Goal: Complete application form: Complete application form

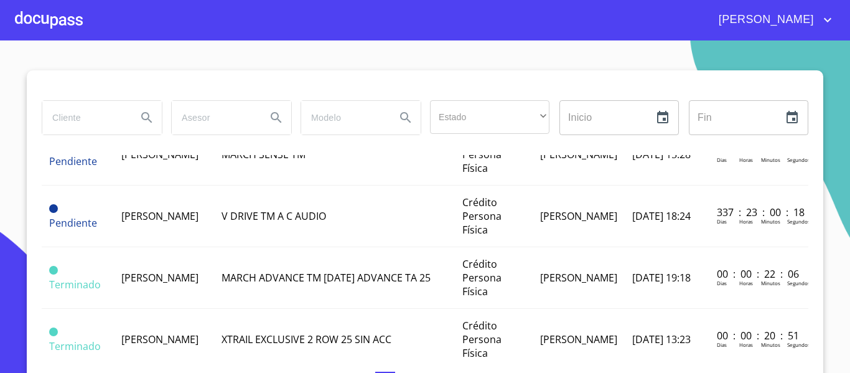
scroll to position [62, 0]
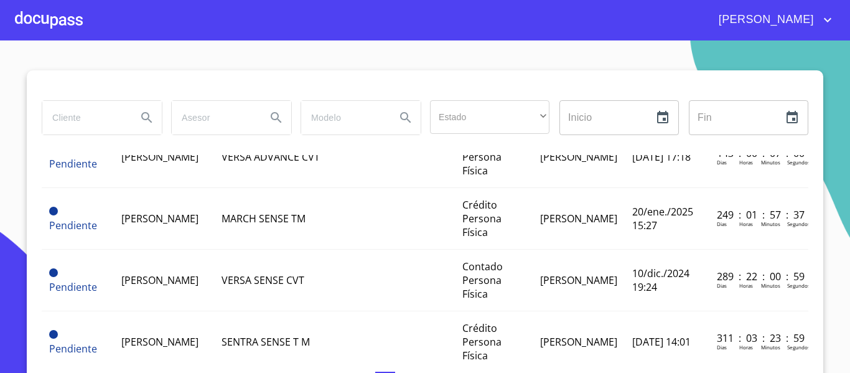
click at [32, 10] on div at bounding box center [49, 20] width 68 height 40
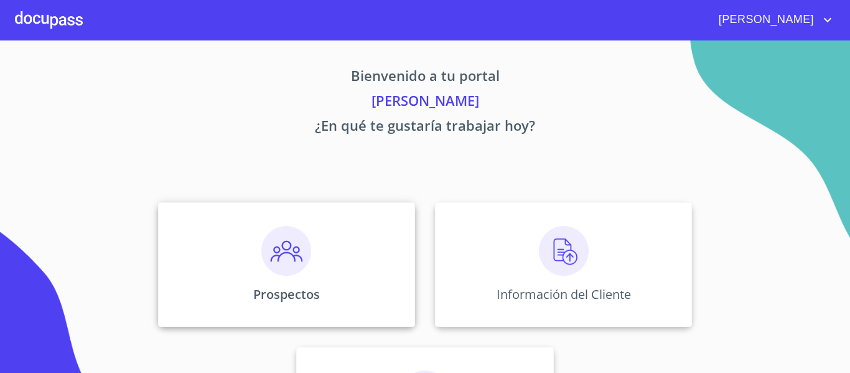
click at [267, 234] on img at bounding box center [286, 251] width 50 height 50
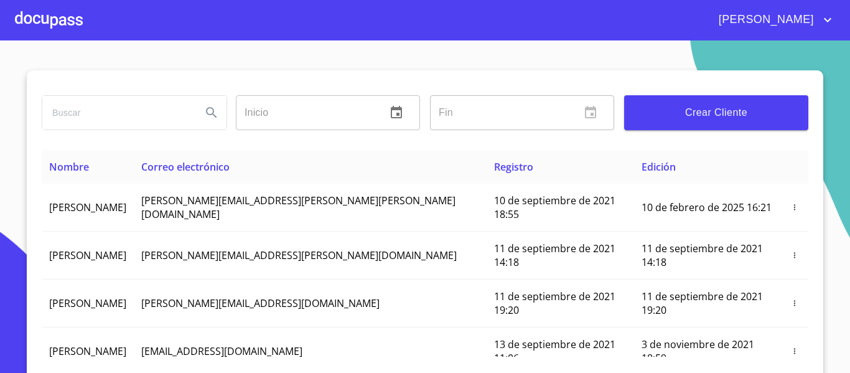
click at [722, 110] on span "Crear Cliente" at bounding box center [716, 112] width 164 height 17
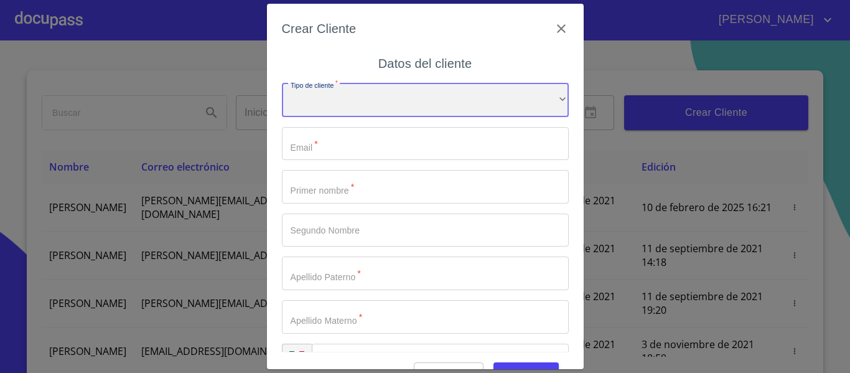
click at [421, 108] on div "​" at bounding box center [425, 100] width 287 height 34
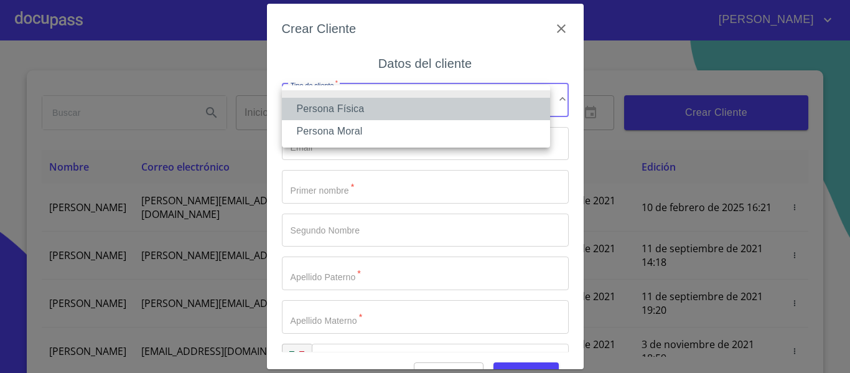
click at [362, 106] on li "Persona Física" at bounding box center [416, 109] width 268 height 22
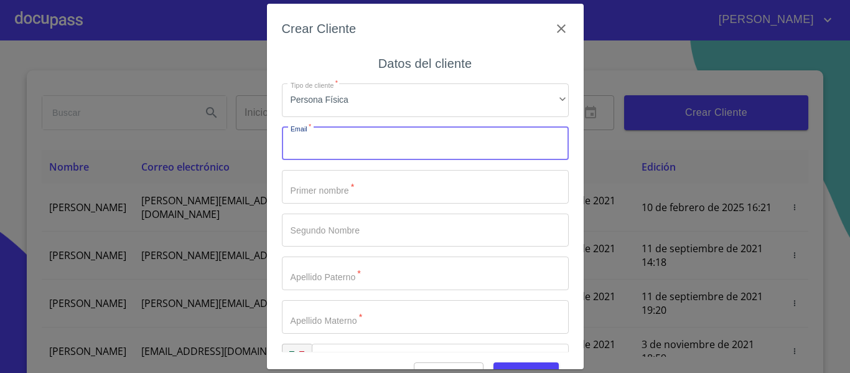
click at [360, 143] on input "Tipo de cliente   *" at bounding box center [425, 144] width 287 height 34
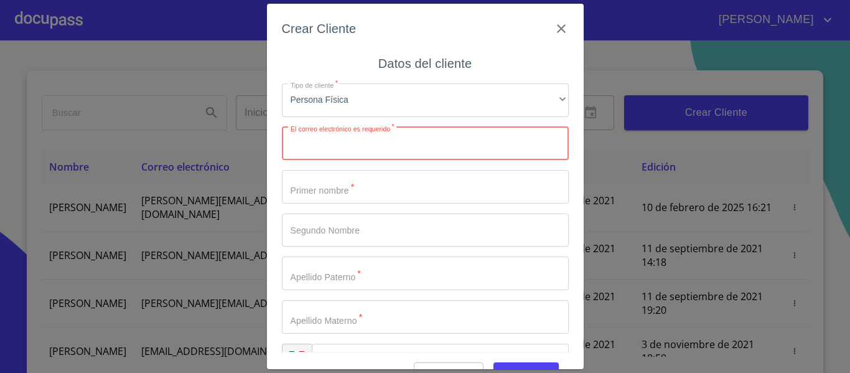
paste input "[EMAIL_ADDRESS][DOMAIN_NAME]"
type input "[EMAIL_ADDRESS][DOMAIN_NAME]"
click at [341, 183] on input "Tipo de cliente   *" at bounding box center [425, 187] width 287 height 34
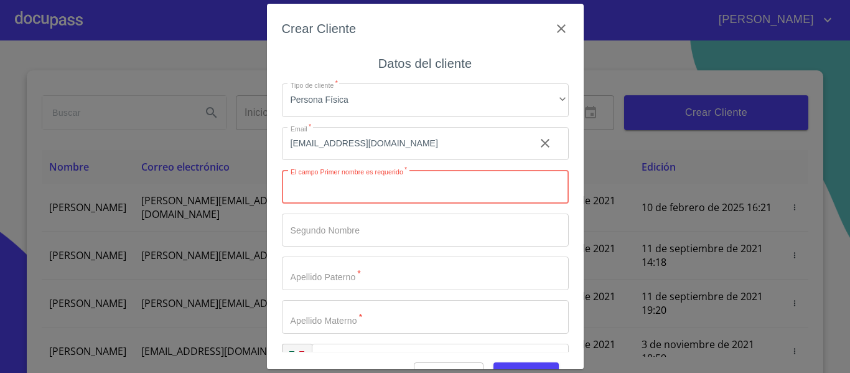
paste input "[PERSON_NAME]"
type input "[PERSON_NAME]"
click at [362, 235] on input "Tipo de cliente   *" at bounding box center [425, 231] width 287 height 34
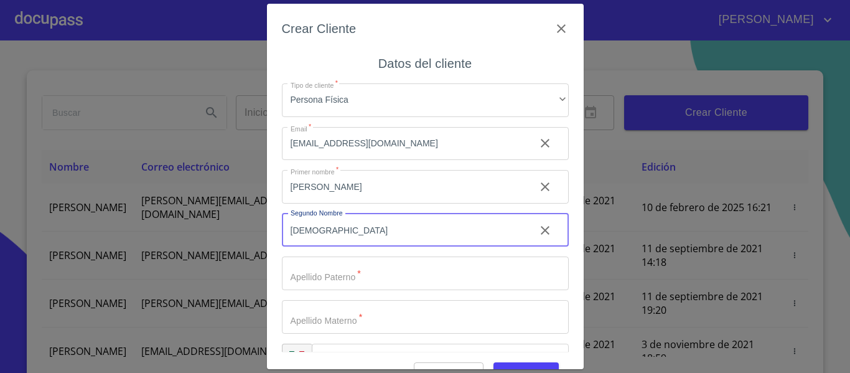
click at [304, 233] on input "[DEMOGRAPHIC_DATA]" at bounding box center [403, 231] width 243 height 34
type input "FRANCISCO"
click at [350, 275] on input "Tipo de cliente   *" at bounding box center [425, 274] width 287 height 34
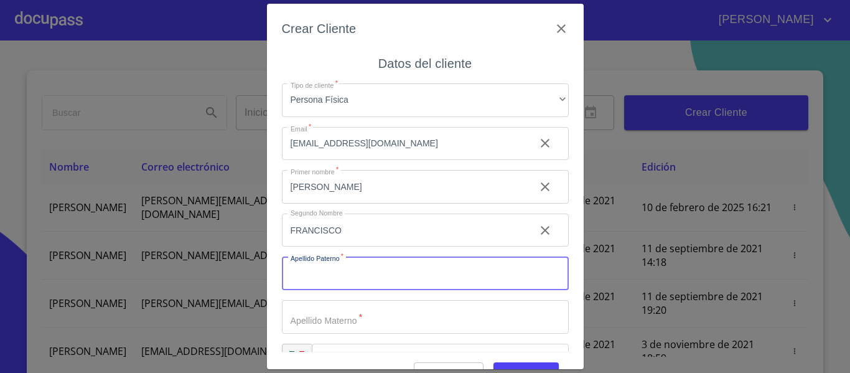
paste input "[PERSON_NAME]"
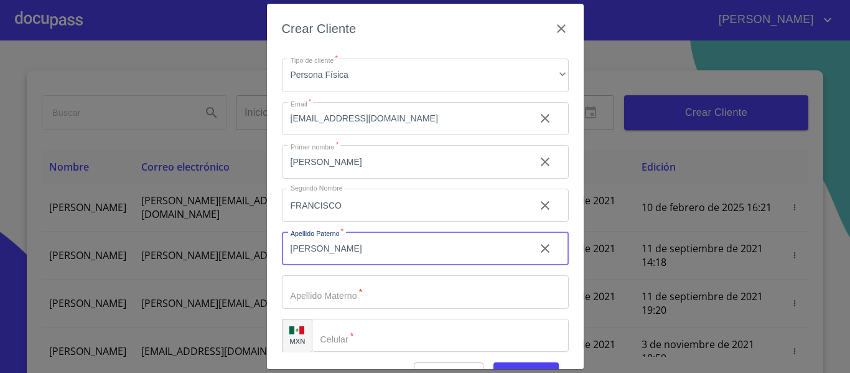
scroll to position [35, 0]
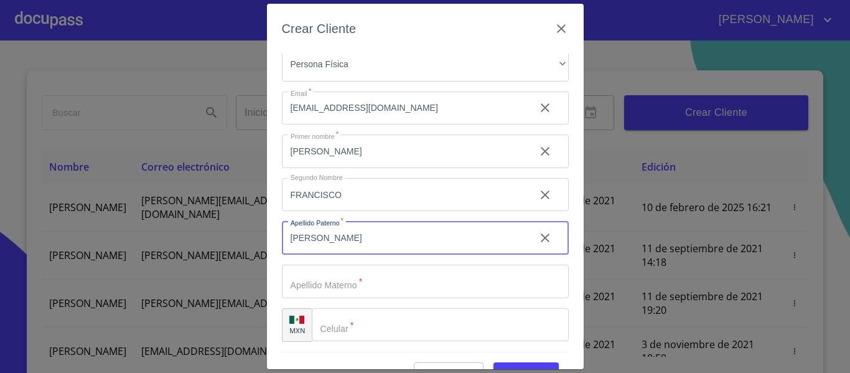
type input "[PERSON_NAME]"
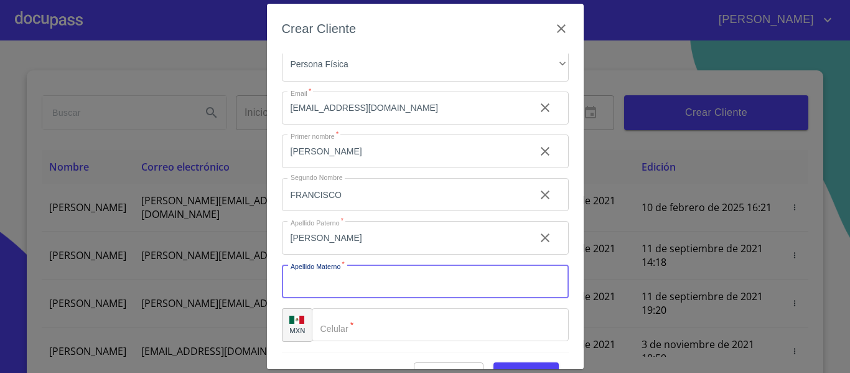
click at [351, 268] on input "Tipo de cliente   *" at bounding box center [425, 282] width 287 height 34
type input "R"
type input "VILLA"
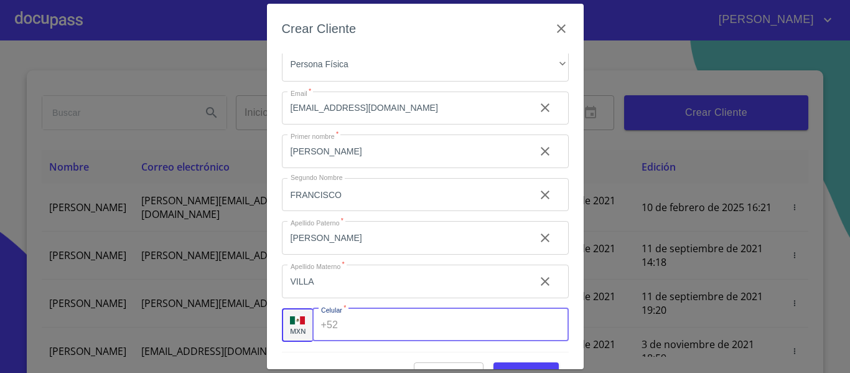
click at [458, 334] on input "Tipo de cliente   *" at bounding box center [455, 325] width 225 height 34
type input "[PHONE_NUMBER]"
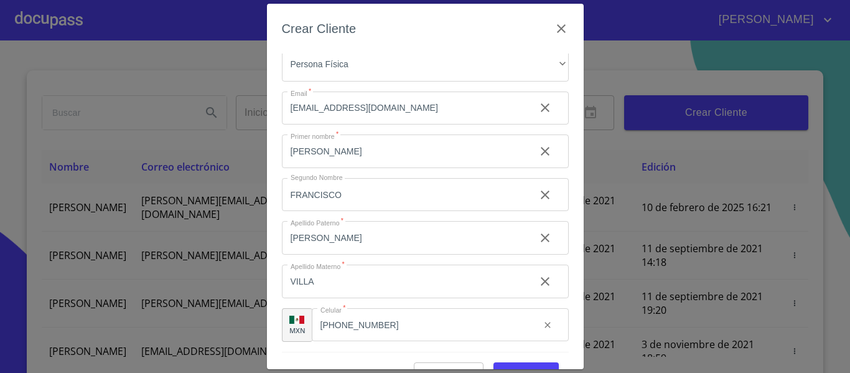
click at [532, 360] on div "Cancelar Guardar" at bounding box center [425, 369] width 287 height 34
click at [532, 364] on button "Guardar" at bounding box center [526, 373] width 65 height 23
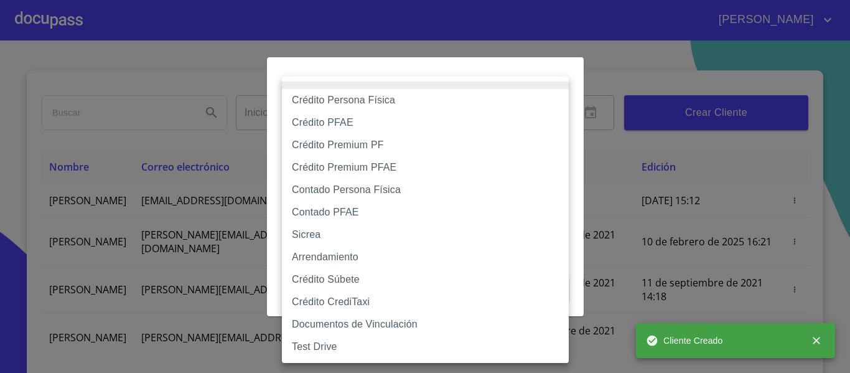
click at [458, 115] on body "[PERSON_NAME] ​ Fin ​ Crear Cliente Nombre Correo electrónico Registro Edición …" at bounding box center [425, 186] width 850 height 373
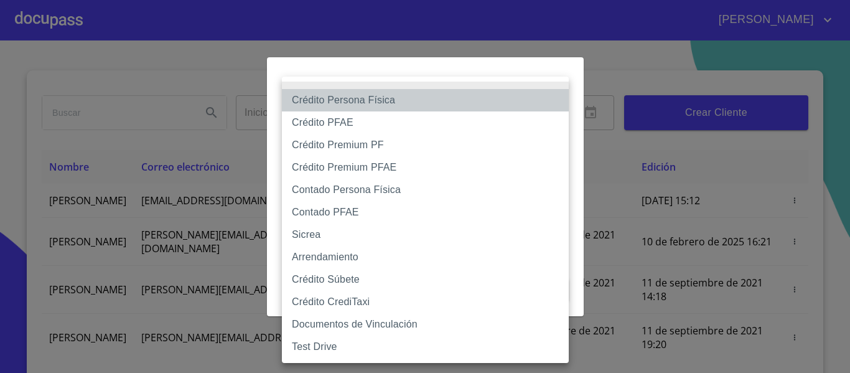
click at [448, 106] on li "Crédito Persona Física" at bounding box center [425, 100] width 287 height 22
type input "6009fb3c7d1714eb8809aa97"
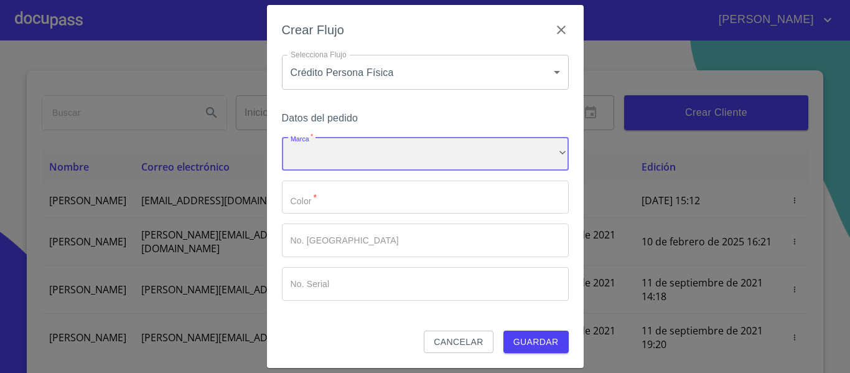
click at [416, 154] on div "​" at bounding box center [425, 154] width 287 height 34
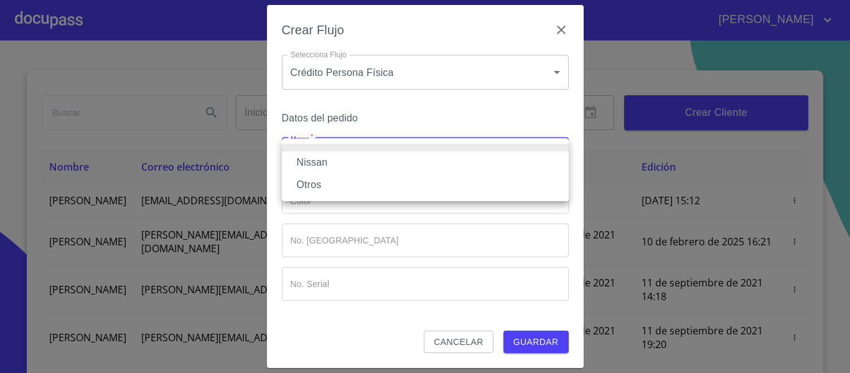
click at [397, 169] on li "Nissan" at bounding box center [425, 162] width 287 height 22
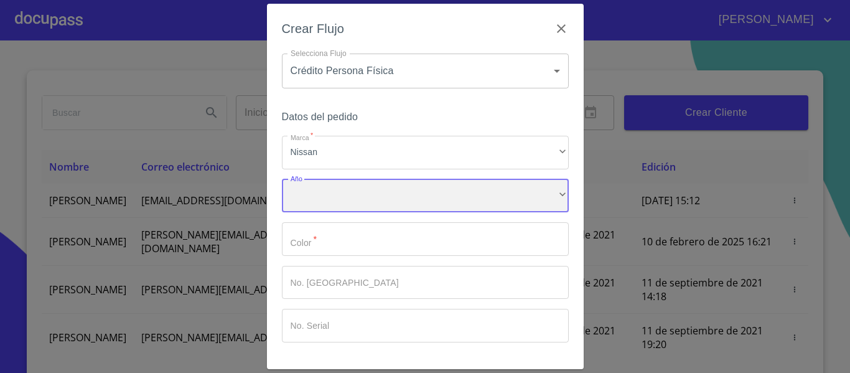
click at [380, 188] on div "​" at bounding box center [425, 196] width 287 height 34
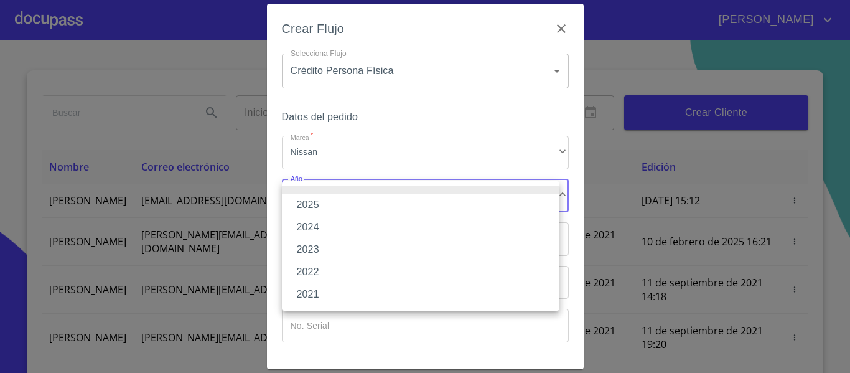
click at [361, 203] on li "2025" at bounding box center [421, 205] width 278 height 22
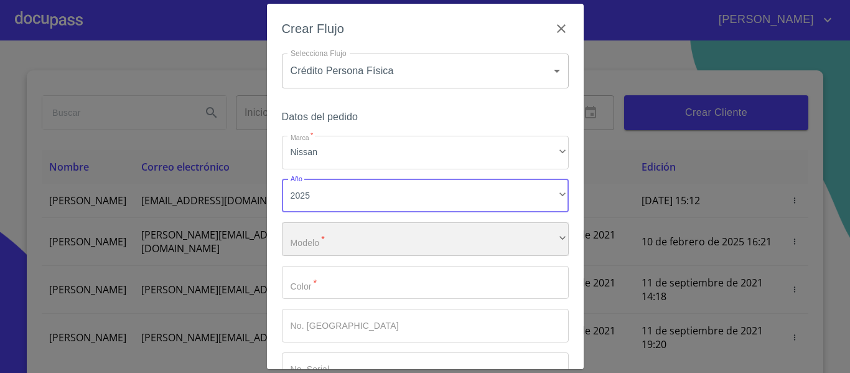
click at [351, 246] on div "​" at bounding box center [425, 239] width 287 height 34
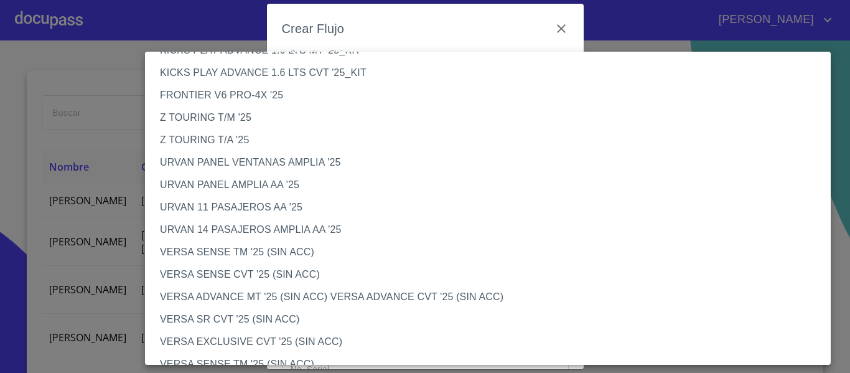
scroll to position [187, 0]
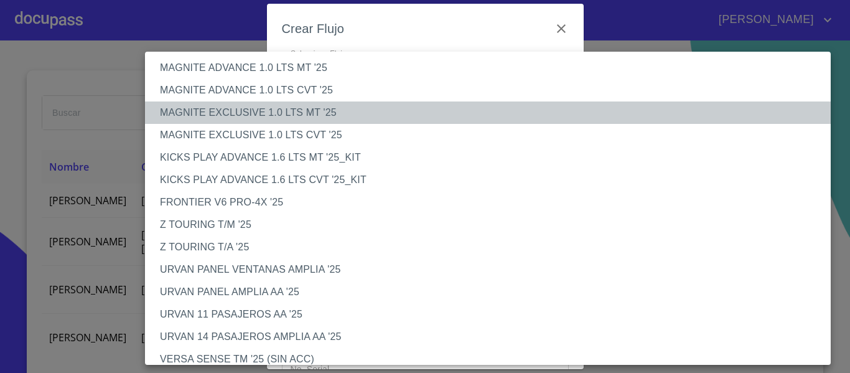
click at [322, 108] on li "MAGNITE EXCLUSIVE 1.0 LTS MT '25" at bounding box center [492, 112] width 695 height 22
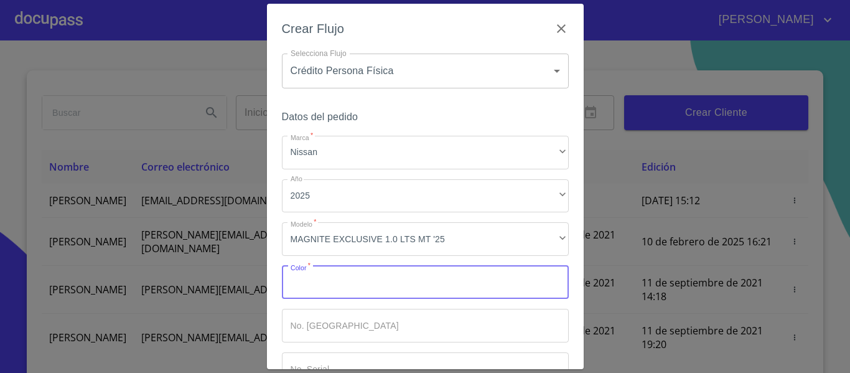
click at [384, 277] on input "Marca   *" at bounding box center [425, 283] width 287 height 34
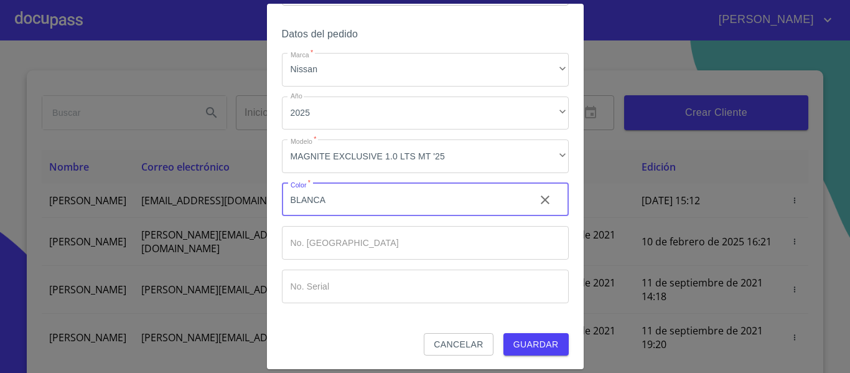
scroll to position [84, 0]
type input "BLANCA"
click at [517, 342] on span "Guardar" at bounding box center [536, 344] width 45 height 16
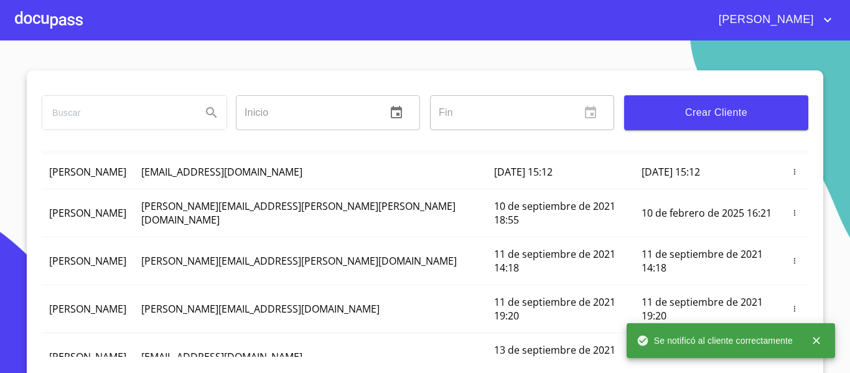
scroll to position [0, 0]
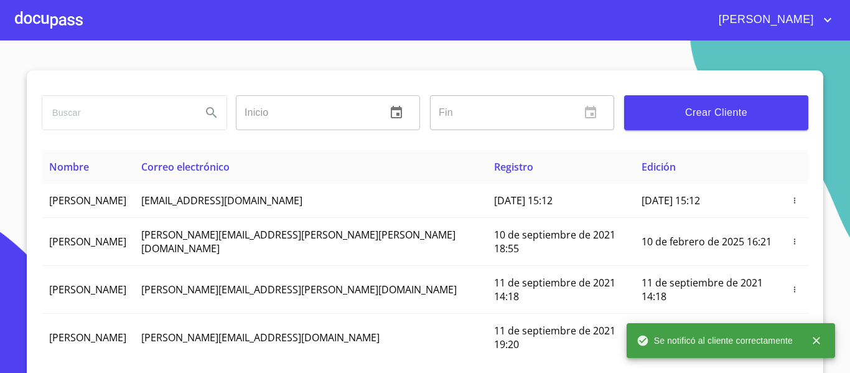
click at [55, 18] on div at bounding box center [49, 20] width 68 height 40
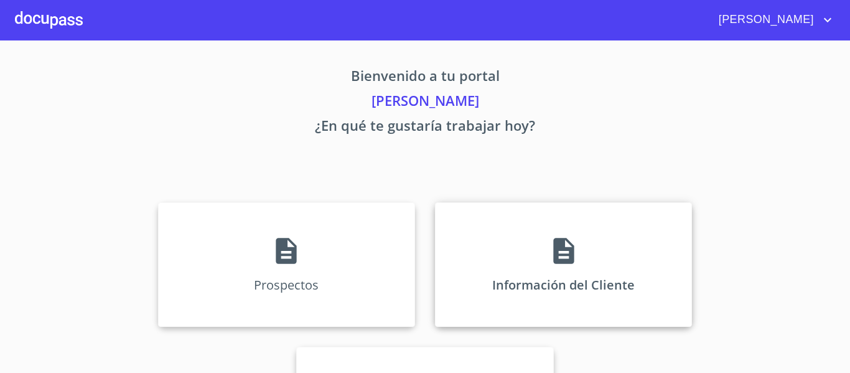
click at [597, 265] on div "Información del Cliente" at bounding box center [563, 264] width 257 height 125
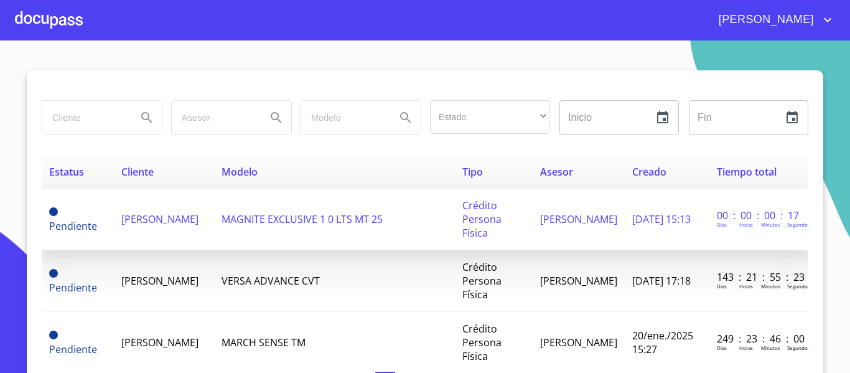
click at [273, 230] on td "MAGNITE EXCLUSIVE 1 0 LTS MT 25" at bounding box center [334, 220] width 241 height 62
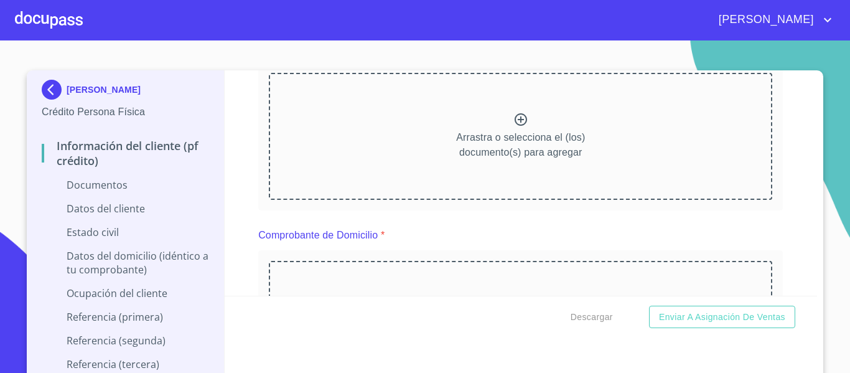
scroll to position [125, 0]
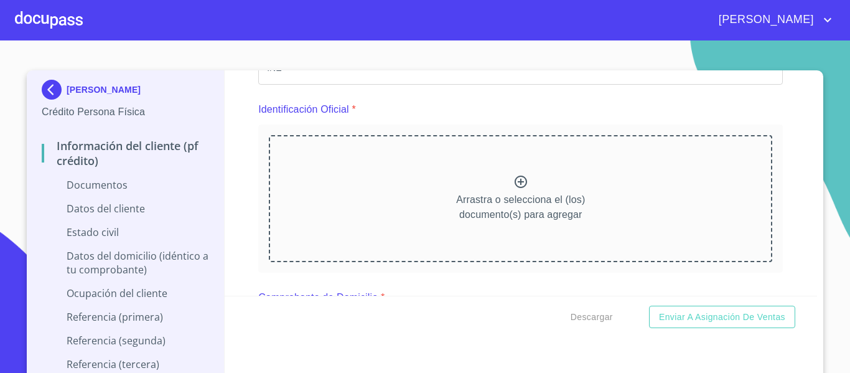
click at [515, 183] on icon at bounding box center [521, 182] width 12 height 12
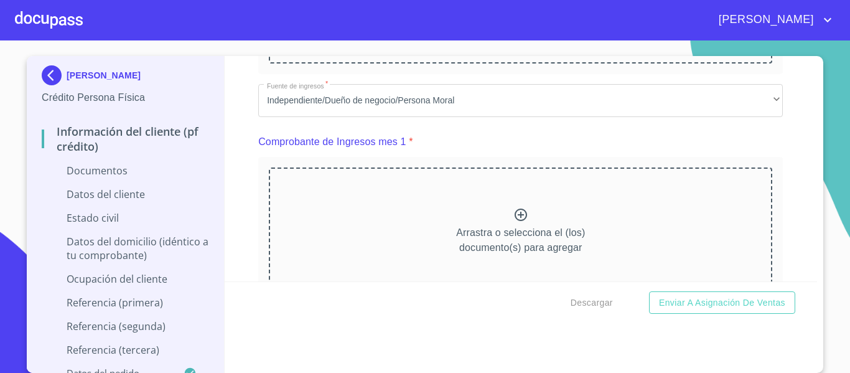
scroll to position [809, 0]
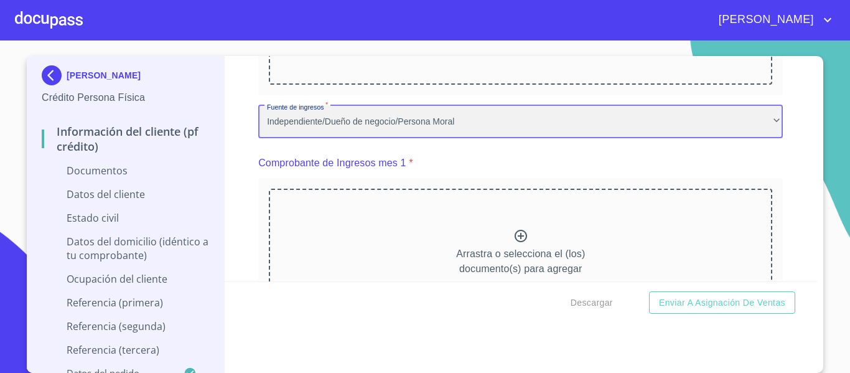
click at [485, 125] on div "Independiente/Dueño de negocio/Persona Moral" at bounding box center [520, 122] width 525 height 34
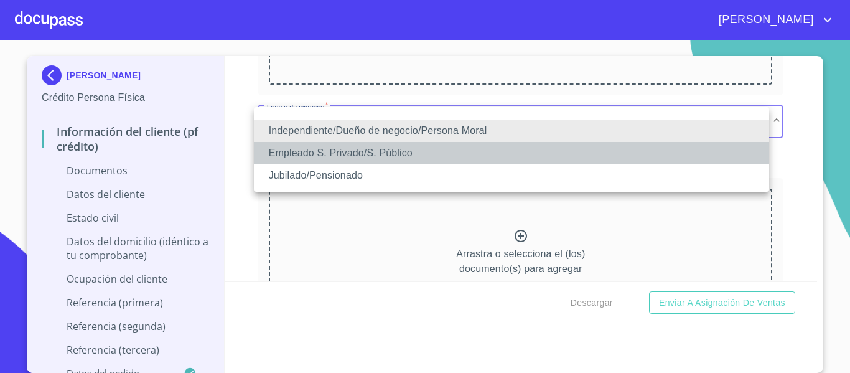
click at [453, 146] on li "Empleado S. Privado/S. Público" at bounding box center [512, 153] width 516 height 22
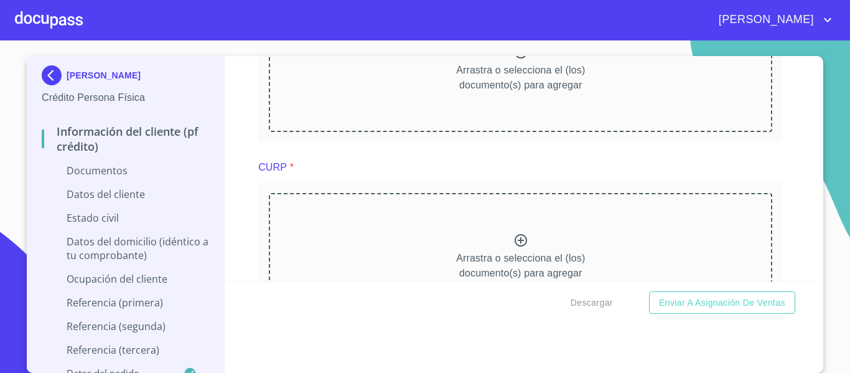
scroll to position [1432, 0]
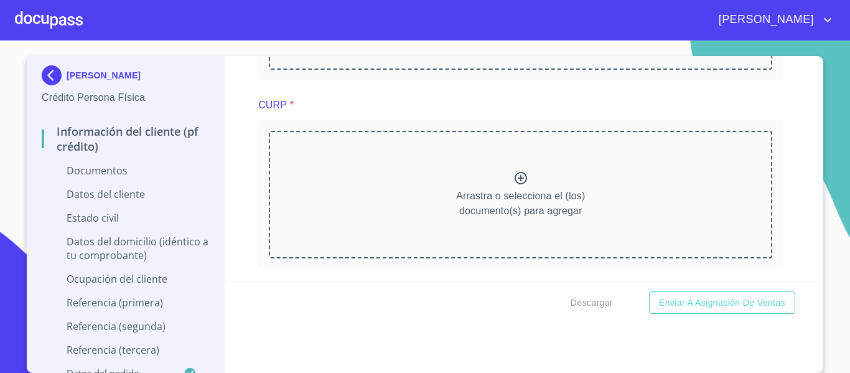
click at [515, 179] on icon at bounding box center [521, 178] width 12 height 12
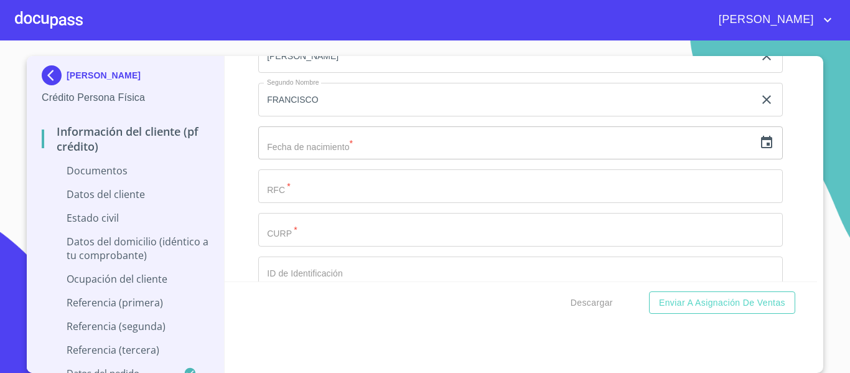
scroll to position [2366, 0]
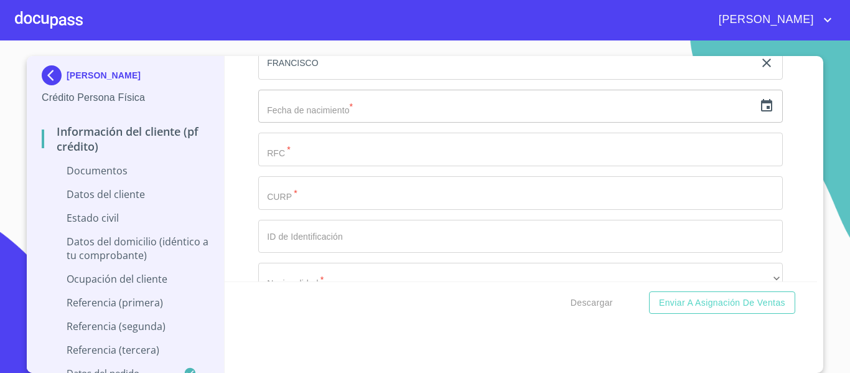
click at [449, 111] on input "text" at bounding box center [506, 107] width 496 height 34
click at [760, 110] on icon "button" at bounding box center [767, 105] width 15 height 15
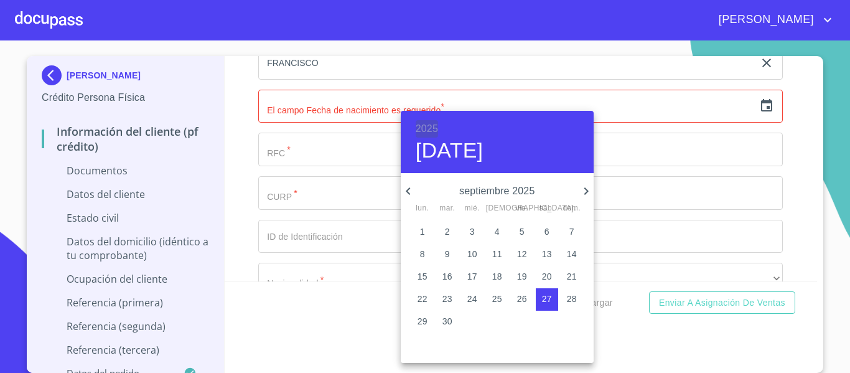
click at [432, 126] on h6 "2025" at bounding box center [427, 128] width 22 height 17
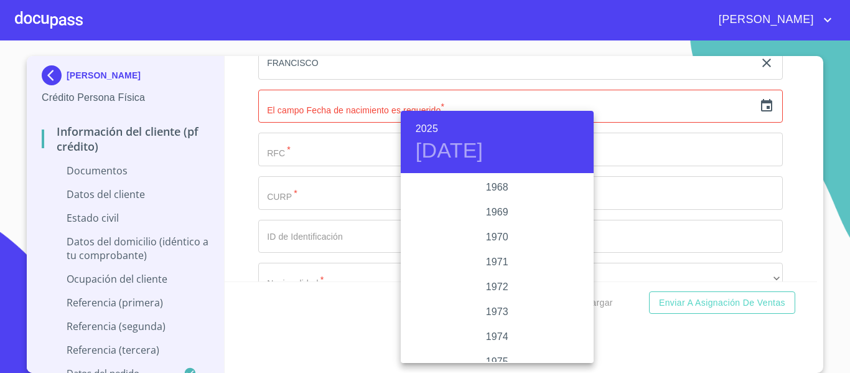
scroll to position [1046, 0]
click at [492, 212] on div "1968" at bounding box center [497, 212] width 193 height 25
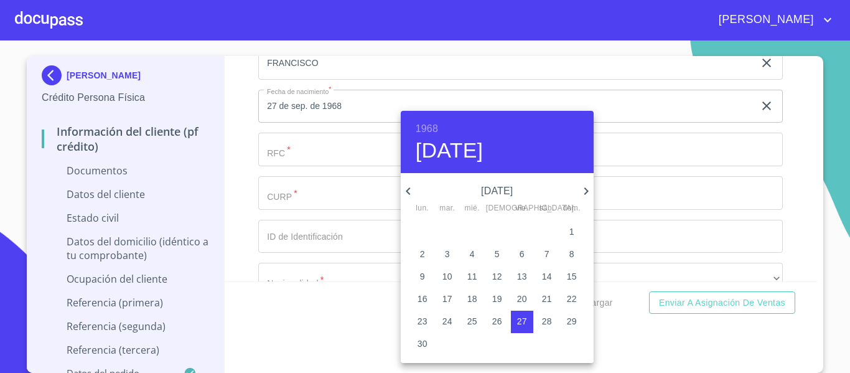
click at [585, 190] on icon "button" at bounding box center [586, 191] width 15 height 15
click at [416, 271] on span "9" at bounding box center [423, 276] width 22 height 12
type input "9 de dic. de 1968"
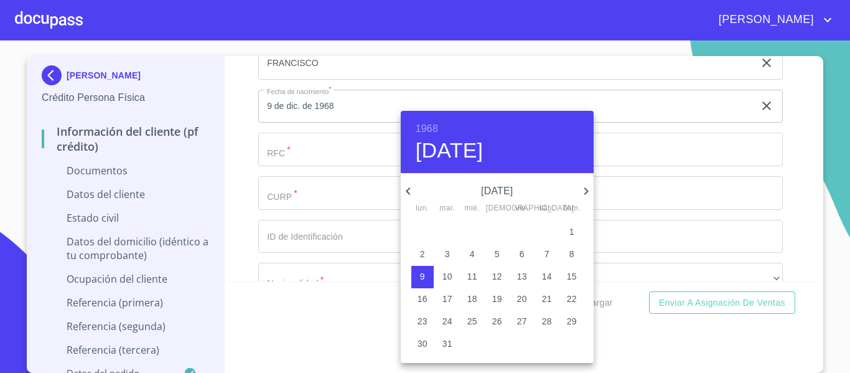
click at [227, 148] on div at bounding box center [425, 186] width 850 height 373
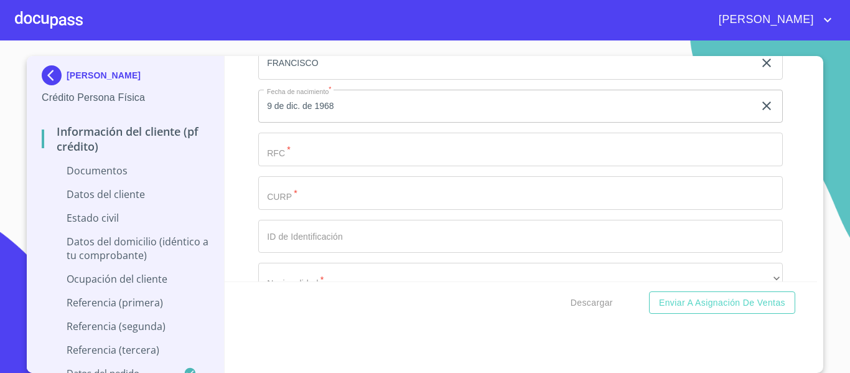
click at [319, 149] on input "Documento de identificación.   *" at bounding box center [520, 150] width 525 height 34
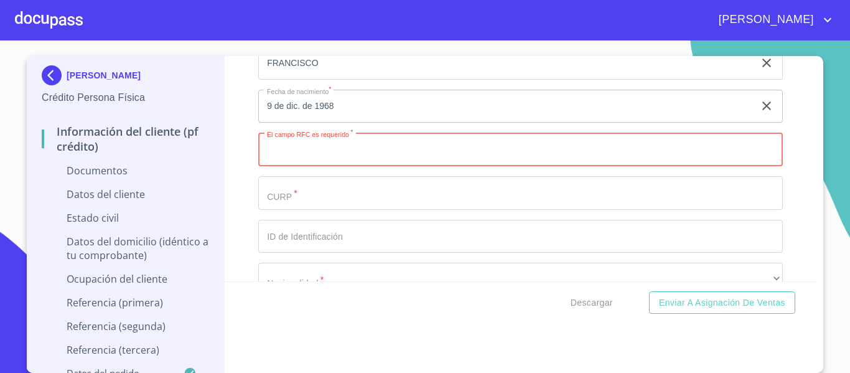
paste input "ROVJ681209"
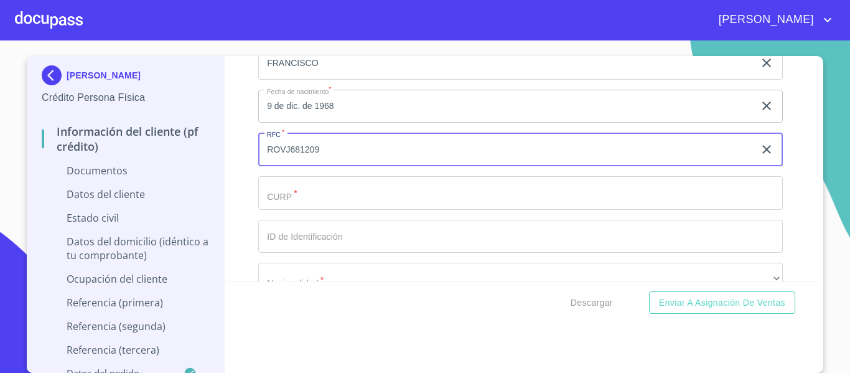
paste input "GK7"
type input "ROVJ681209GK7"
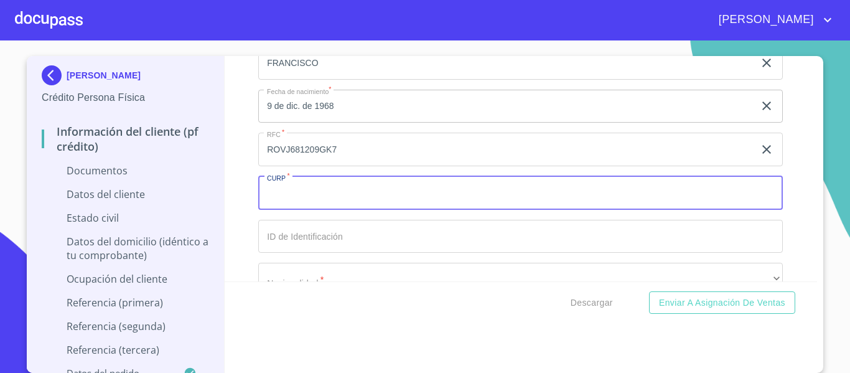
click at [329, 193] on input "Documento de identificación.   *" at bounding box center [520, 193] width 525 height 34
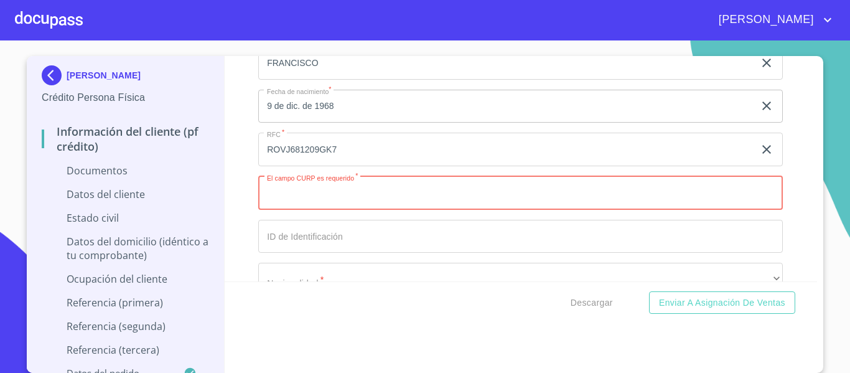
click at [293, 200] on input "Documento de identificación.   *" at bounding box center [520, 193] width 525 height 34
paste input "ROVJ681209HJCMLN07"
type input "ROVJ681209HJCMLN07"
click at [286, 233] on input "Documento de identificación.   *" at bounding box center [520, 237] width 525 height 34
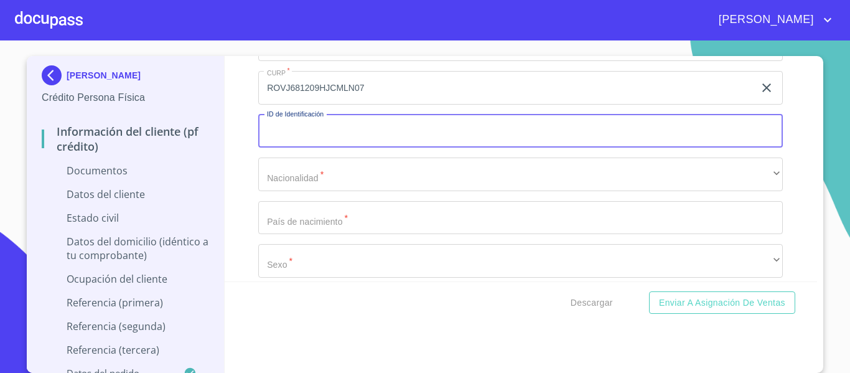
scroll to position [2490, 0]
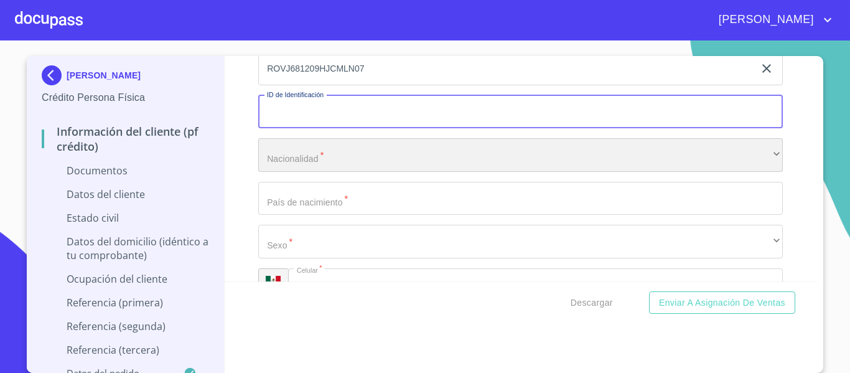
click at [296, 149] on div "​" at bounding box center [520, 155] width 525 height 34
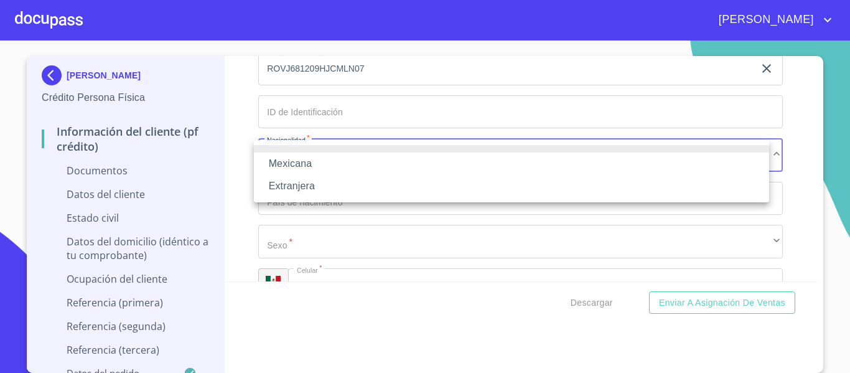
click at [296, 167] on li "Mexicana" at bounding box center [512, 164] width 516 height 22
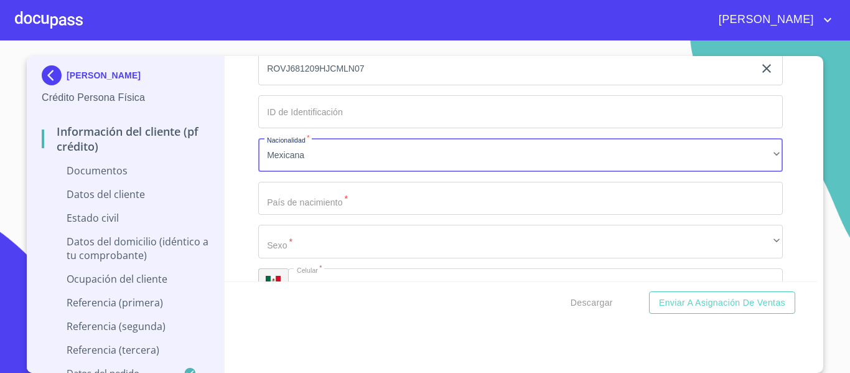
click at [301, 200] on input "Documento de identificación.   *" at bounding box center [520, 199] width 525 height 34
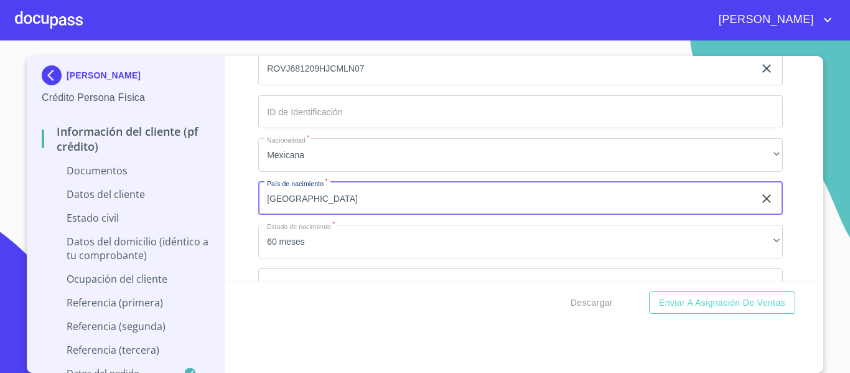
type input "[GEOGRAPHIC_DATA]"
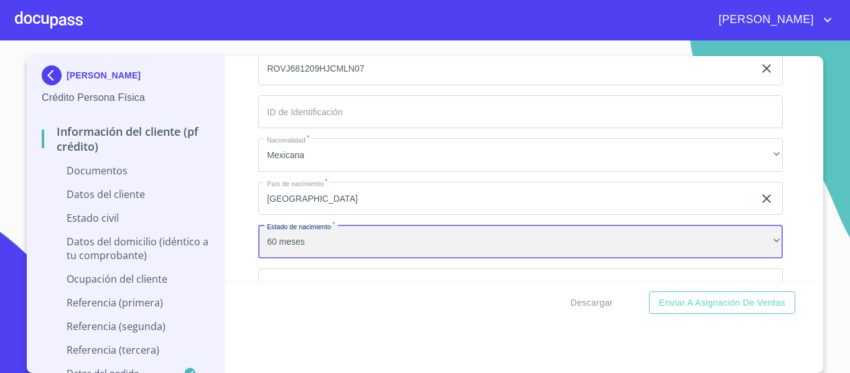
click at [273, 245] on div "60 meses" at bounding box center [520, 242] width 525 height 34
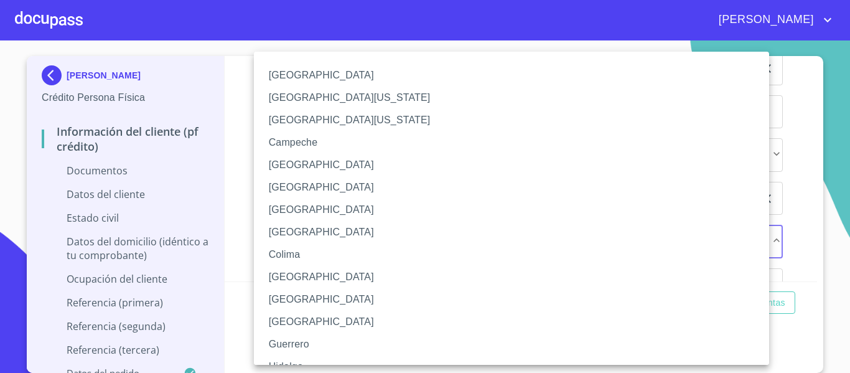
scroll to position [181, 0]
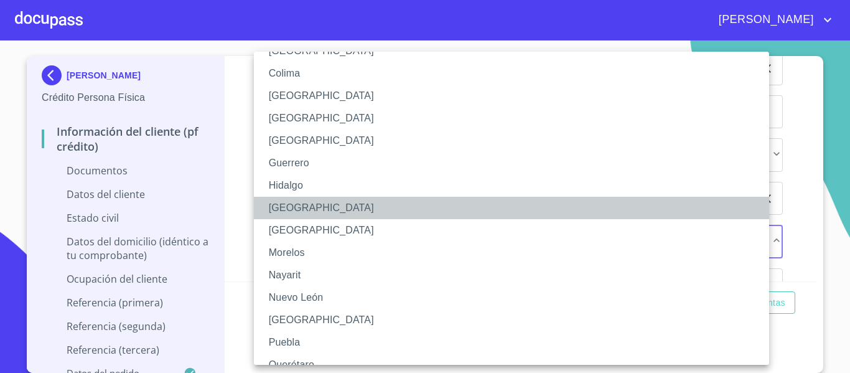
click at [290, 209] on li "[GEOGRAPHIC_DATA]" at bounding box center [516, 208] width 525 height 22
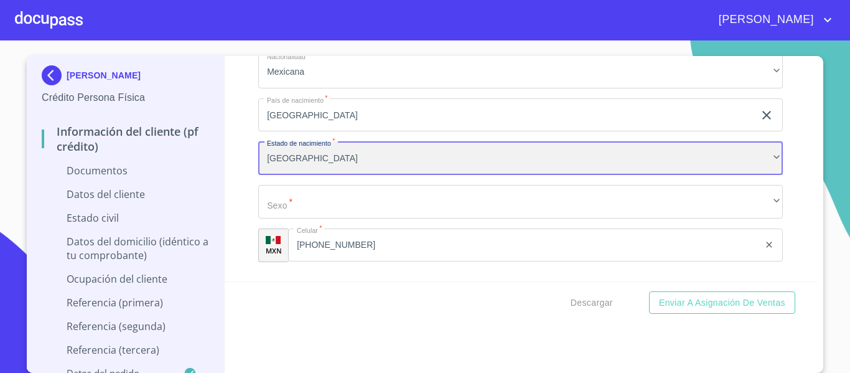
scroll to position [2615, 0]
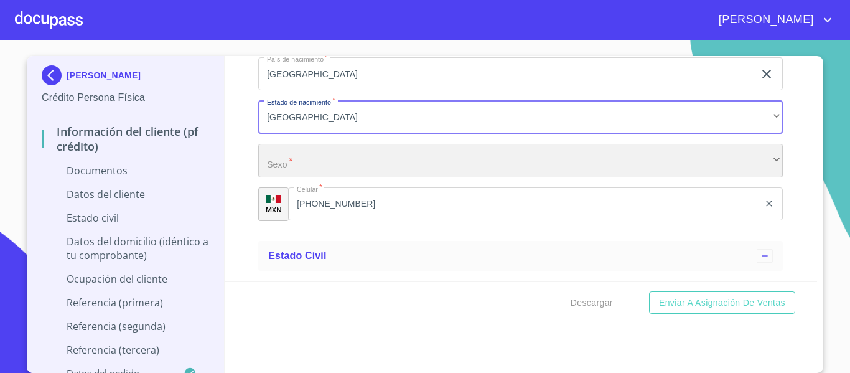
click at [294, 160] on div "​" at bounding box center [520, 161] width 525 height 34
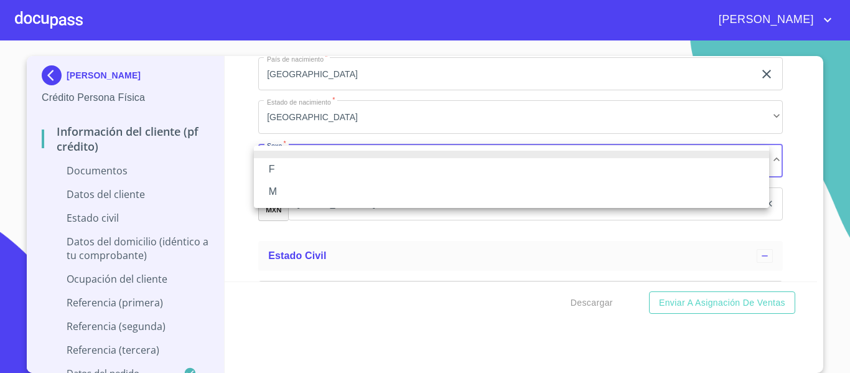
click at [289, 191] on li "M" at bounding box center [512, 192] width 516 height 22
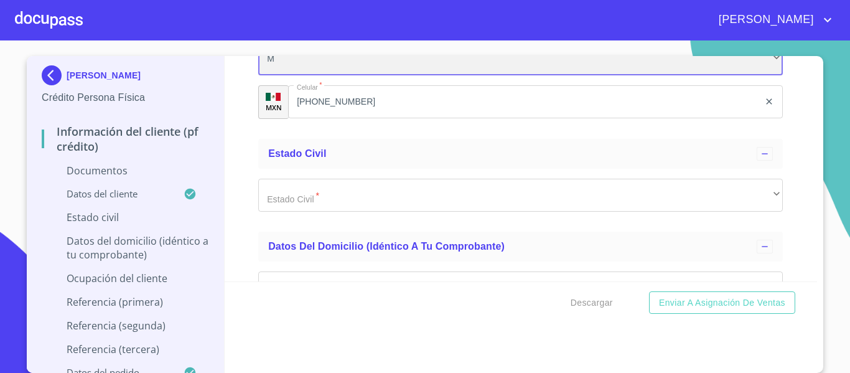
scroll to position [2739, 0]
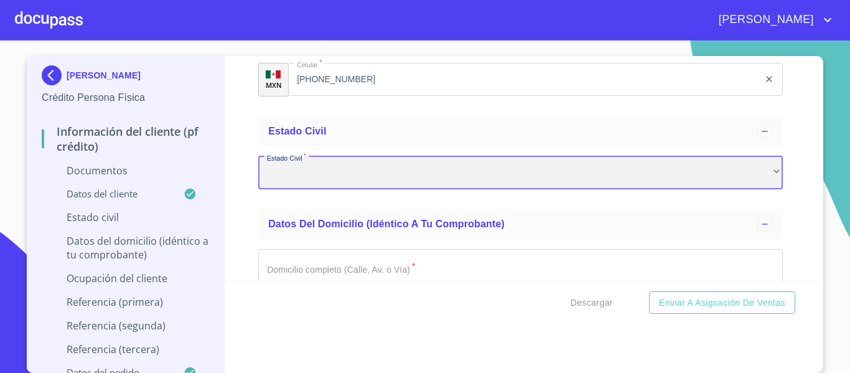
click at [308, 166] on div "​" at bounding box center [520, 173] width 525 height 34
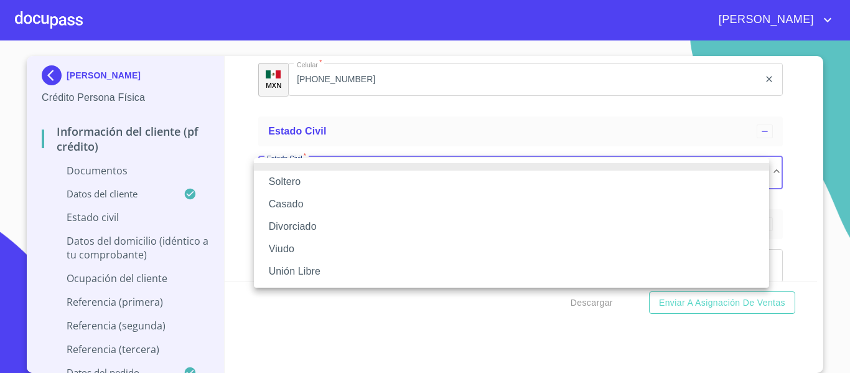
click at [296, 199] on li "Casado" at bounding box center [512, 204] width 516 height 22
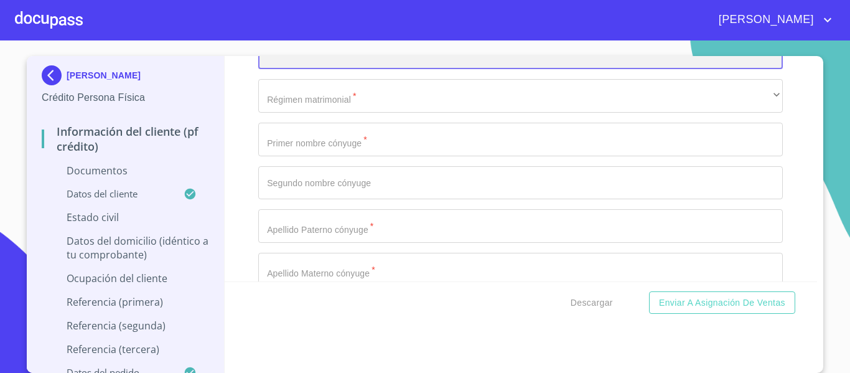
scroll to position [2864, 0]
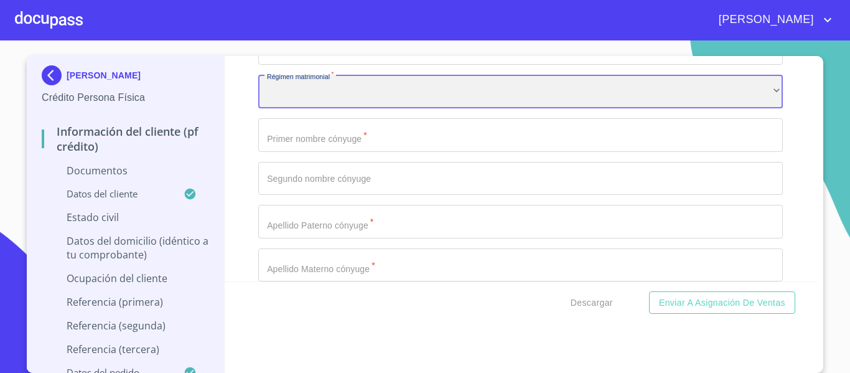
click at [319, 91] on div "​" at bounding box center [520, 92] width 525 height 34
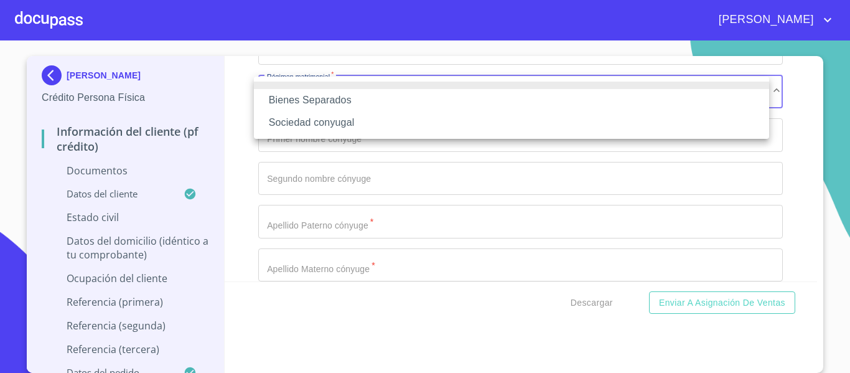
click at [357, 128] on li "Sociedad conyugal" at bounding box center [512, 122] width 516 height 22
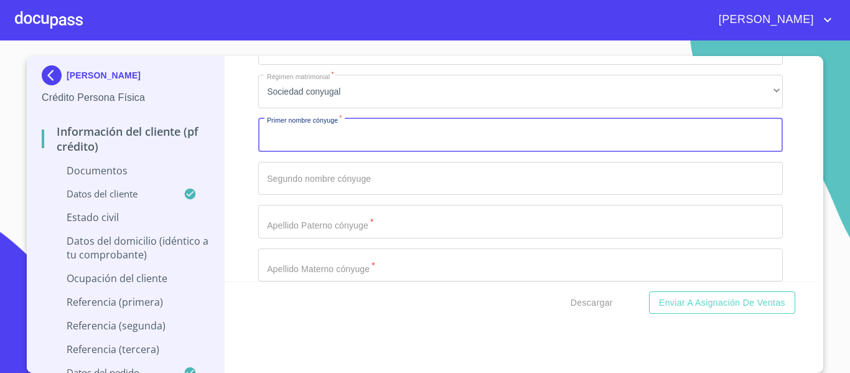
click at [357, 129] on input "Documento de identificación.   *" at bounding box center [520, 135] width 525 height 34
type input "[PERSON_NAME]"
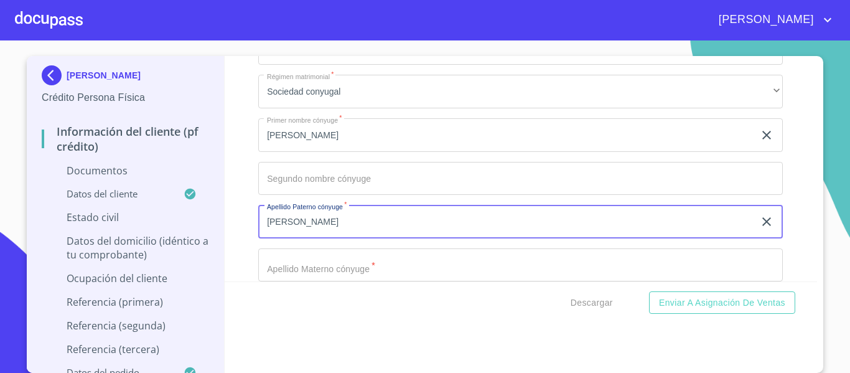
type input "[PERSON_NAME]"
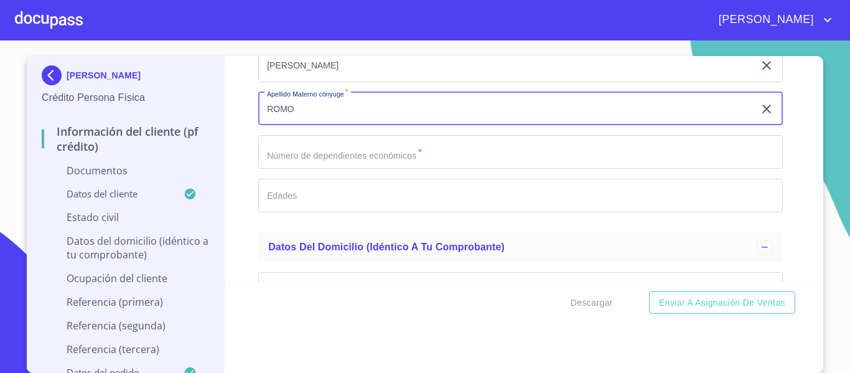
scroll to position [3051, 0]
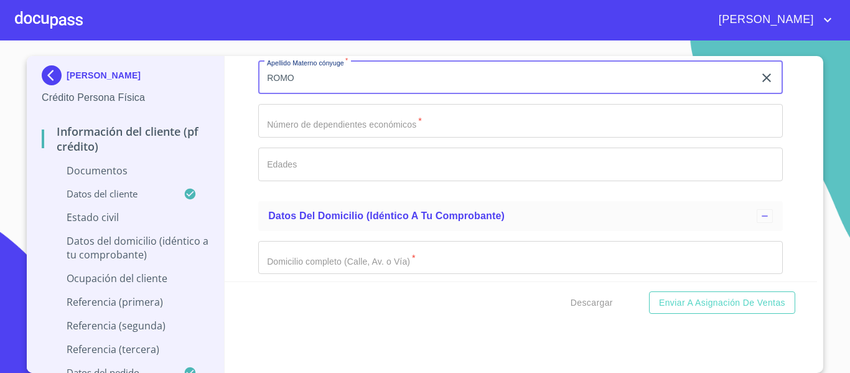
type input "ROMO"
click at [351, 130] on input "Documento de identificación.   *" at bounding box center [520, 121] width 525 height 34
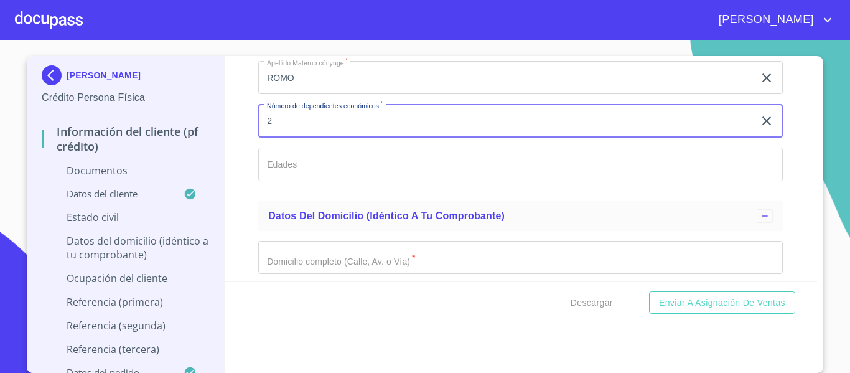
type input "2"
click at [357, 169] on input "Documento de identificación.   *" at bounding box center [520, 165] width 525 height 34
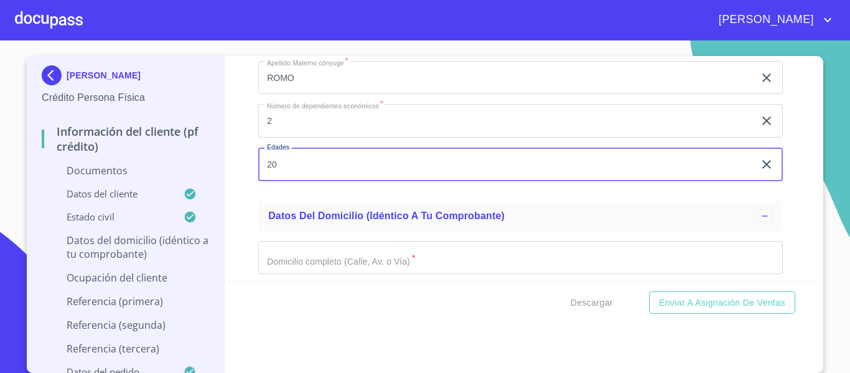
type input "20"
click at [307, 181] on div "Estado Civil   * [DEMOGRAPHIC_DATA] ​ Régimen matrimonial   * Sociedad conyugal…" at bounding box center [520, 12] width 525 height 357
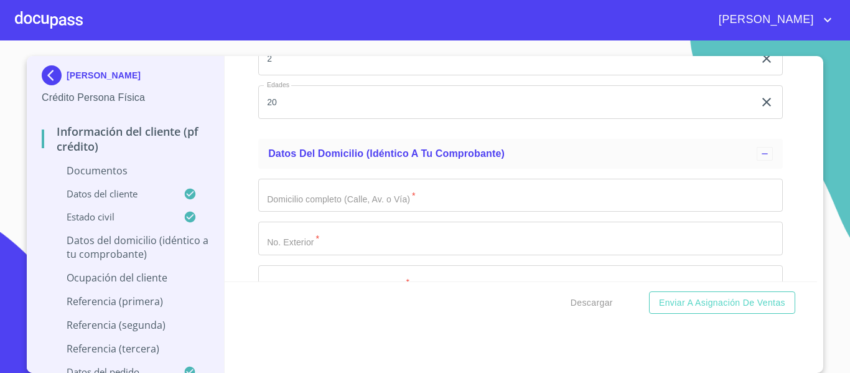
scroll to position [3176, 0]
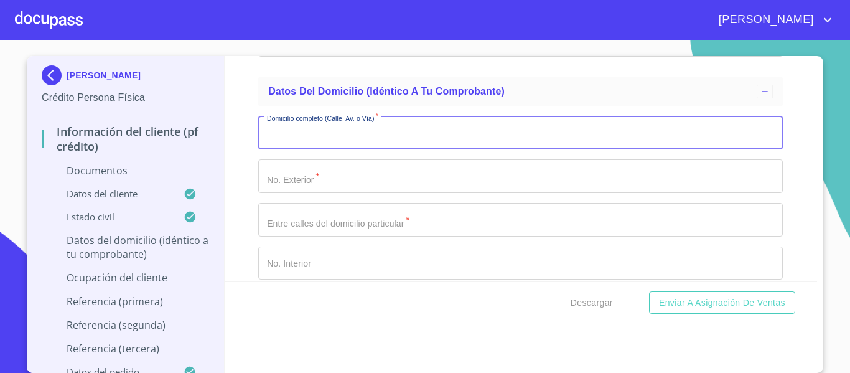
click at [309, 134] on input "Documento de identificación.   *" at bounding box center [520, 133] width 525 height 34
type input "[GEOGRAPHIC_DATA][PERSON_NAME]"
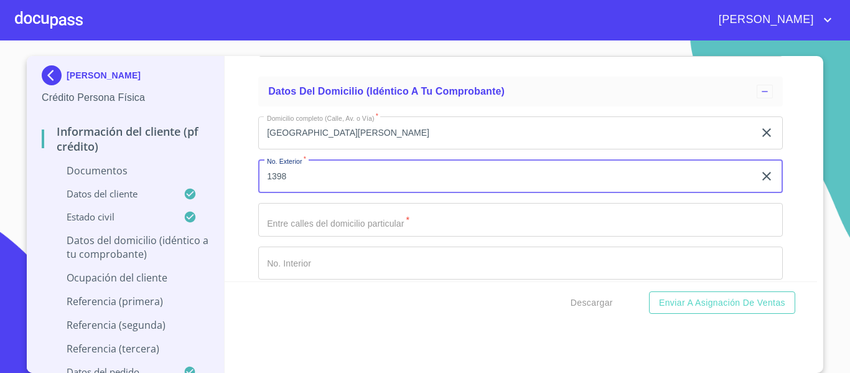
type input "1398"
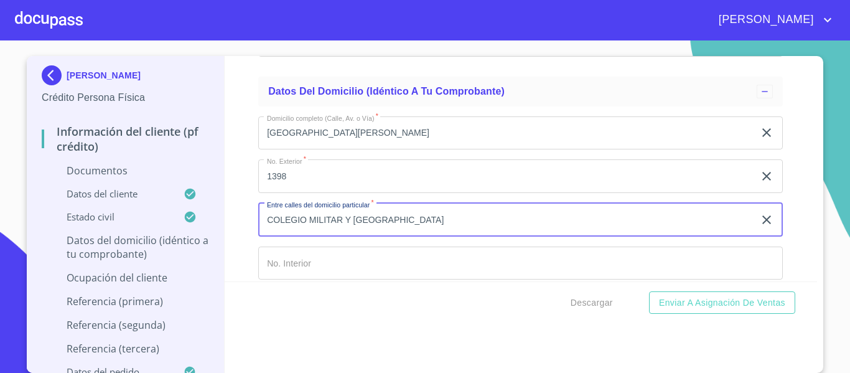
type input "COLEGIO MILITAR Y [GEOGRAPHIC_DATA]"
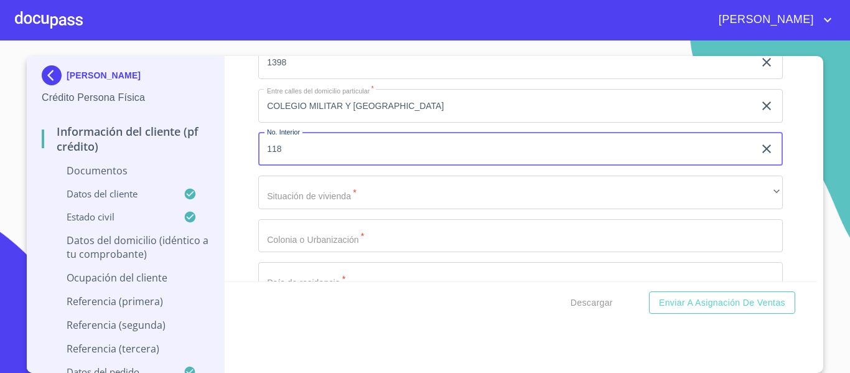
scroll to position [3300, 0]
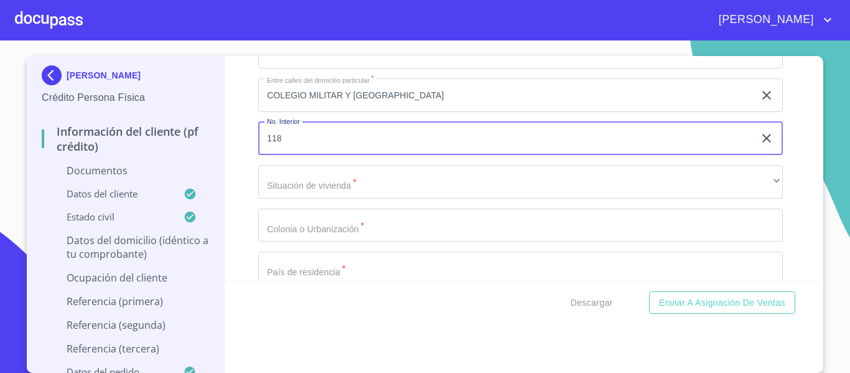
type input "118"
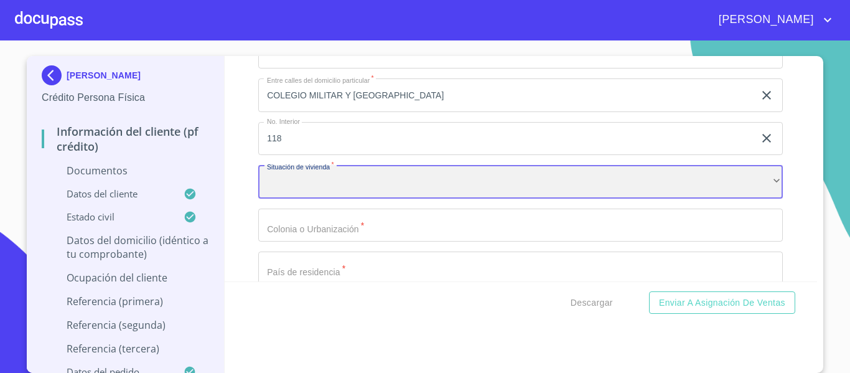
click at [340, 184] on div "​" at bounding box center [520, 182] width 525 height 34
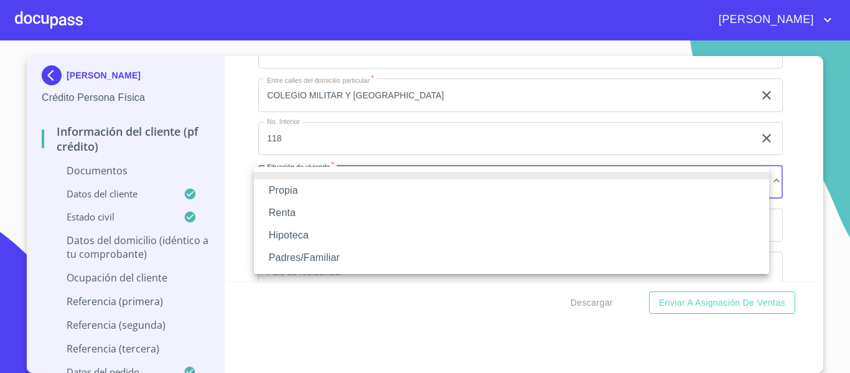
click at [332, 194] on li "Propia" at bounding box center [512, 190] width 516 height 22
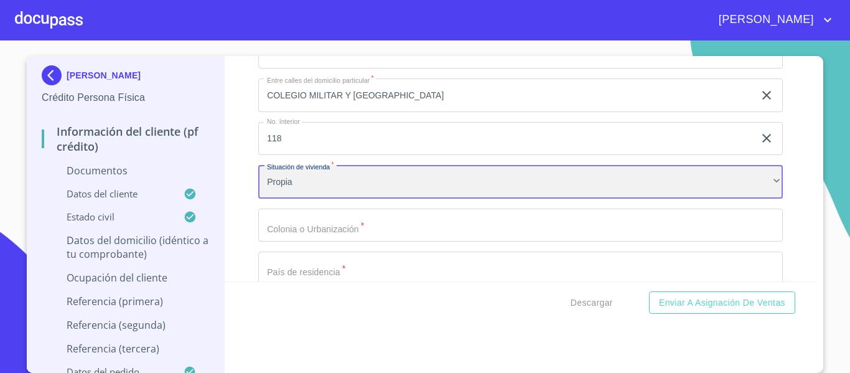
scroll to position [3363, 0]
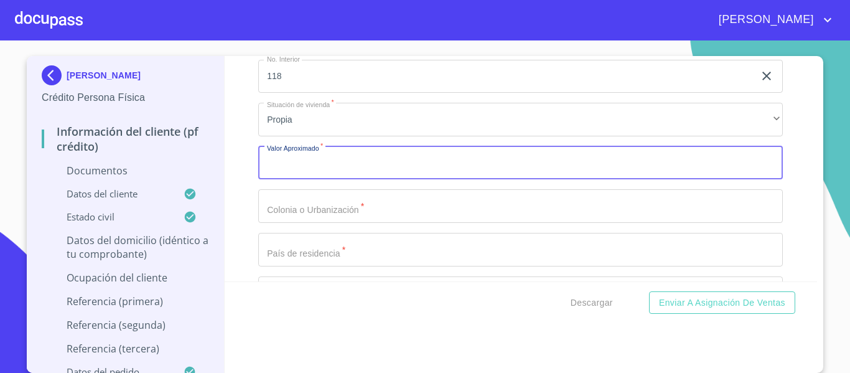
click at [303, 170] on input "Documento de identificación.   *" at bounding box center [520, 163] width 525 height 34
type input "$2,900,000"
click at [311, 215] on input "Documento de identificación.   *" at bounding box center [520, 206] width 525 height 34
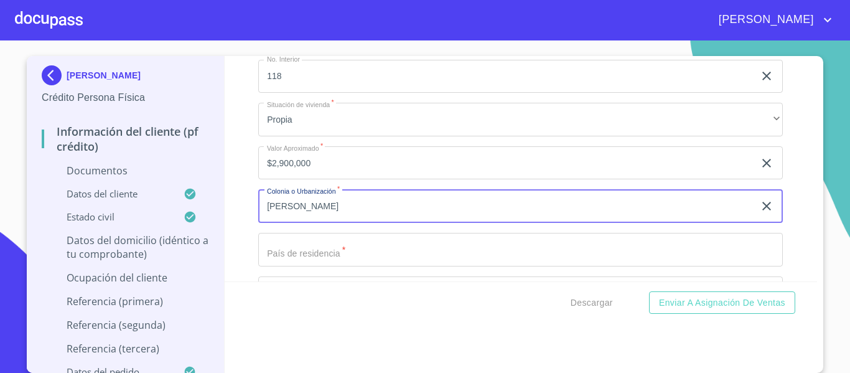
click at [258, 204] on input "[PERSON_NAME]" at bounding box center [506, 206] width 496 height 34
type input "EL [PERSON_NAME]"
click at [355, 242] on input "Documento de identificación.   *" at bounding box center [520, 250] width 525 height 34
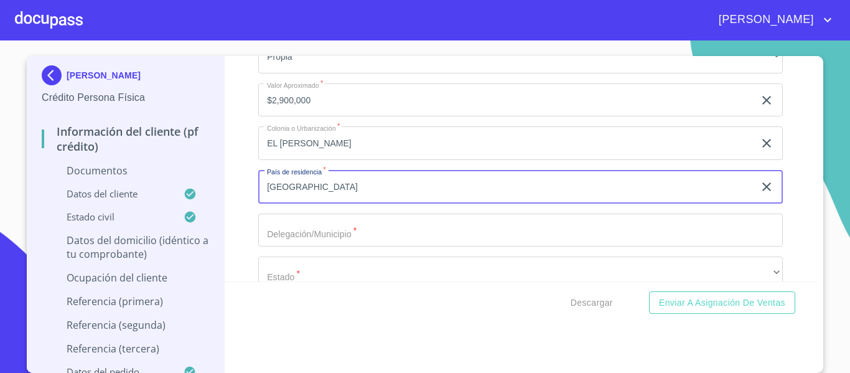
scroll to position [3487, 0]
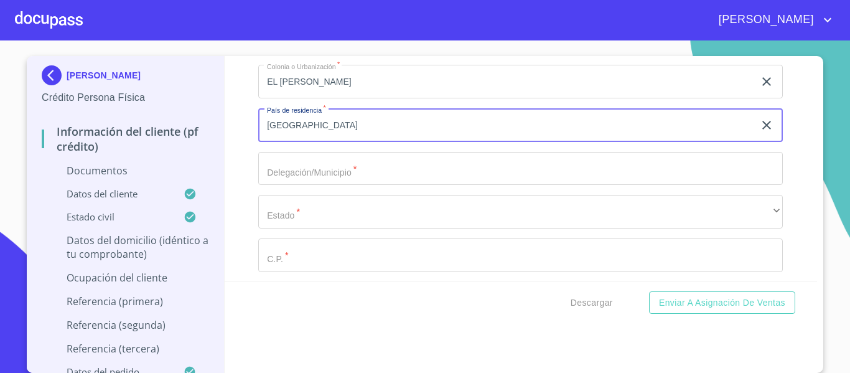
type input "[GEOGRAPHIC_DATA]"
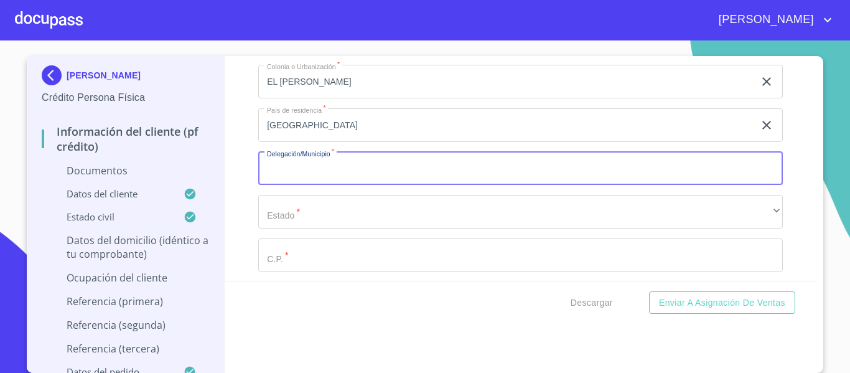
click at [319, 172] on input "Documento de identificación.   *" at bounding box center [520, 169] width 525 height 34
type input "J"
type input "ZAPOPAN"
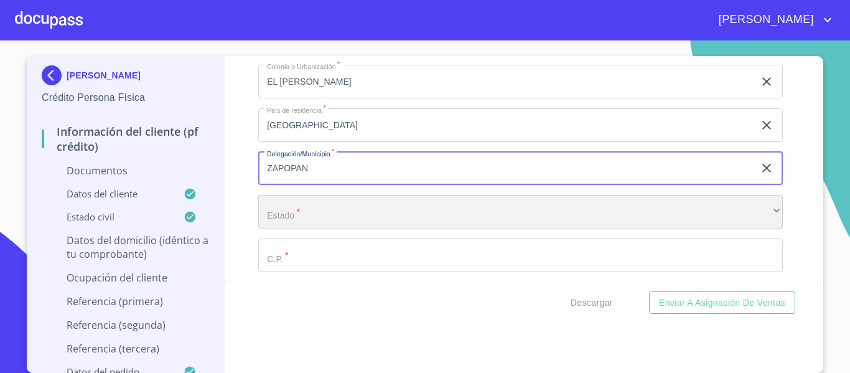
click at [346, 226] on div "​" at bounding box center [520, 212] width 525 height 34
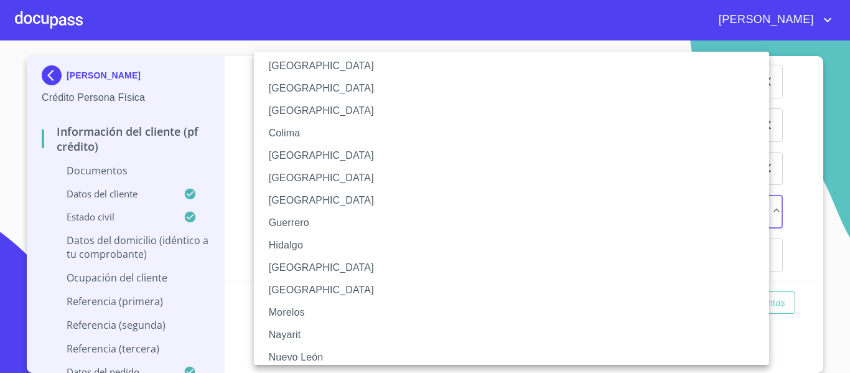
scroll to position [125, 0]
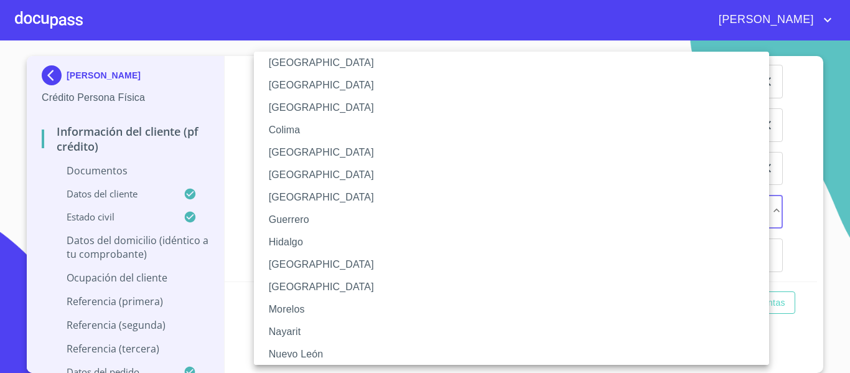
click at [299, 260] on li "[GEOGRAPHIC_DATA]" at bounding box center [516, 264] width 525 height 22
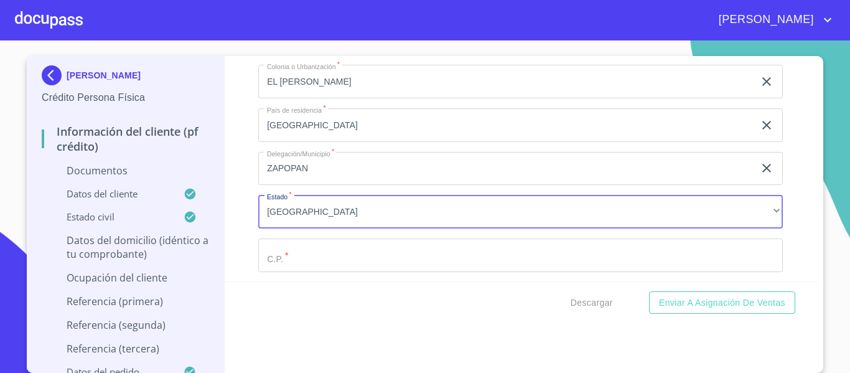
click at [233, 203] on div "Información del cliente (PF crédito) Documentos Documento de identificación.   …" at bounding box center [521, 168] width 593 height 225
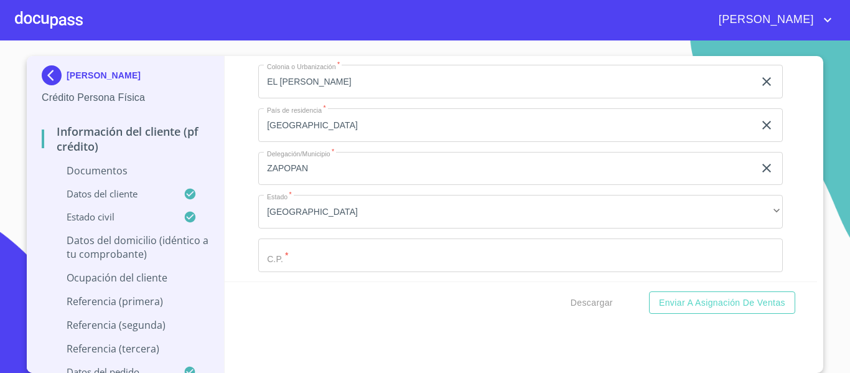
scroll to position [3549, 0]
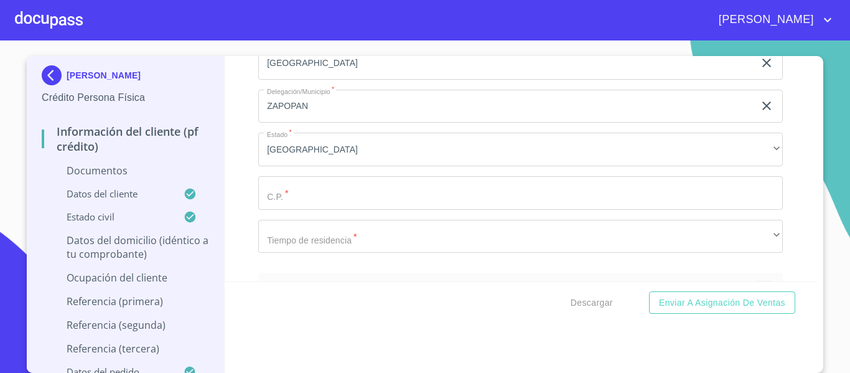
click at [316, 195] on input "Documento de identificación.   *" at bounding box center [520, 193] width 525 height 34
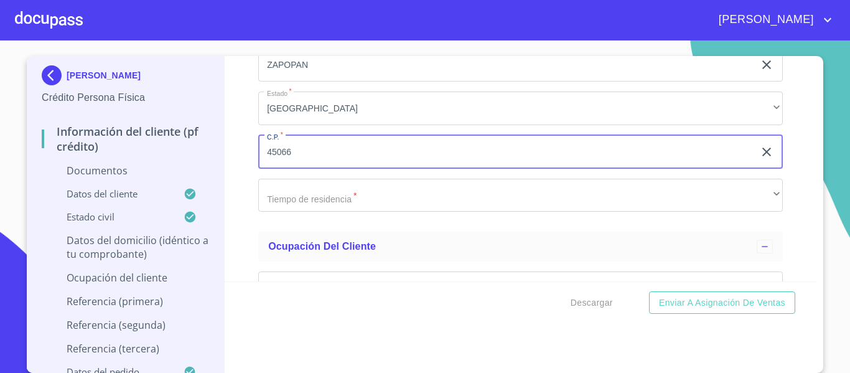
scroll to position [3612, 0]
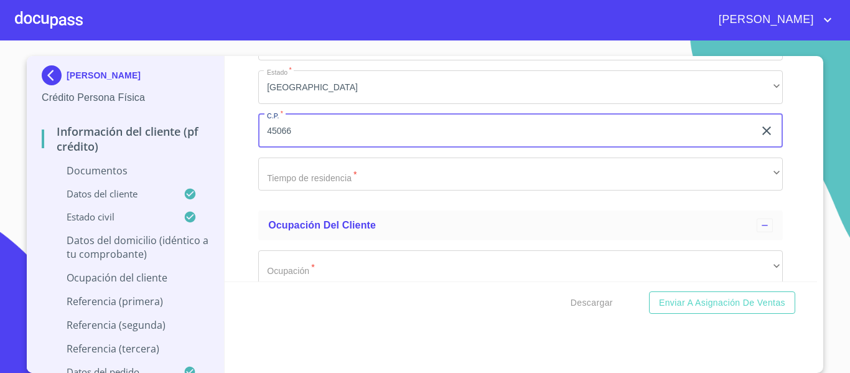
type input "45066"
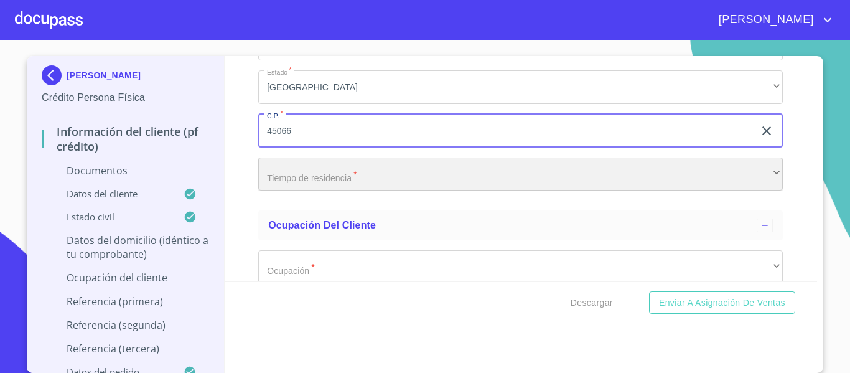
click at [322, 176] on div "​" at bounding box center [520, 175] width 525 height 34
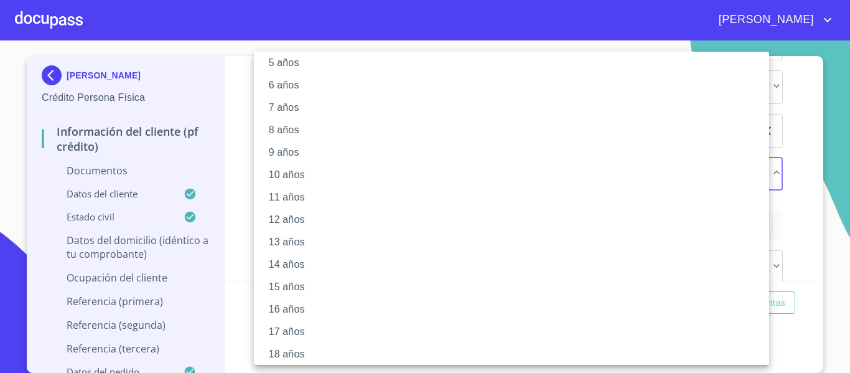
scroll to position [175, 0]
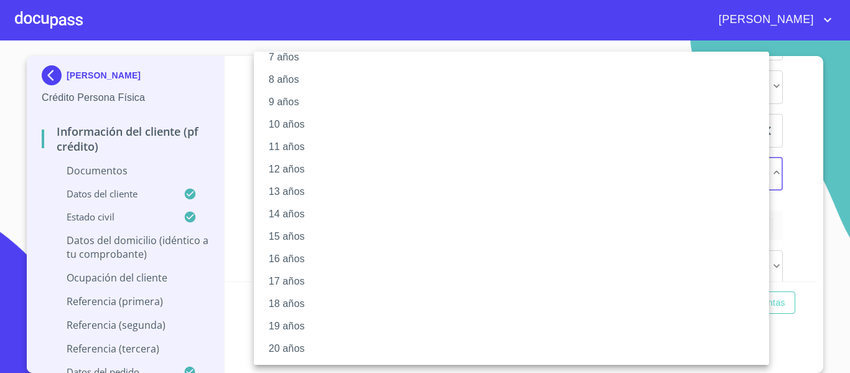
click at [296, 126] on li "10 años" at bounding box center [516, 124] width 525 height 22
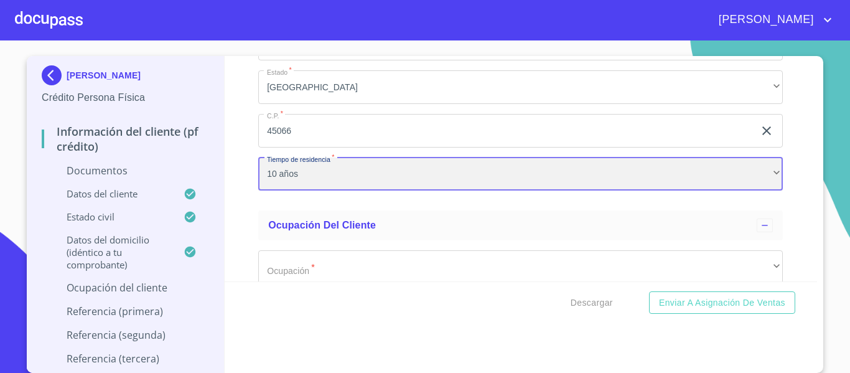
scroll to position [174, 0]
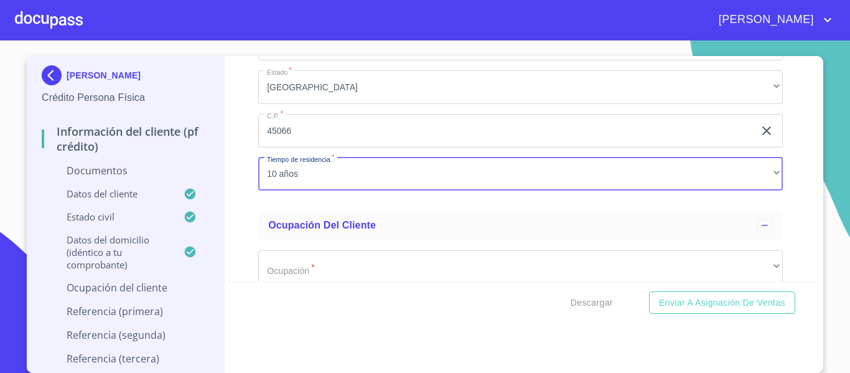
click at [233, 206] on div "Información del cliente (PF crédito) Documentos Documento de identificación.   …" at bounding box center [521, 168] width 593 height 225
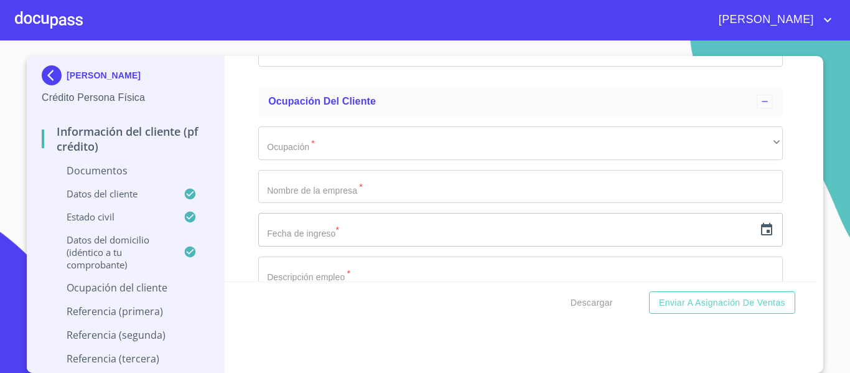
scroll to position [3736, 0]
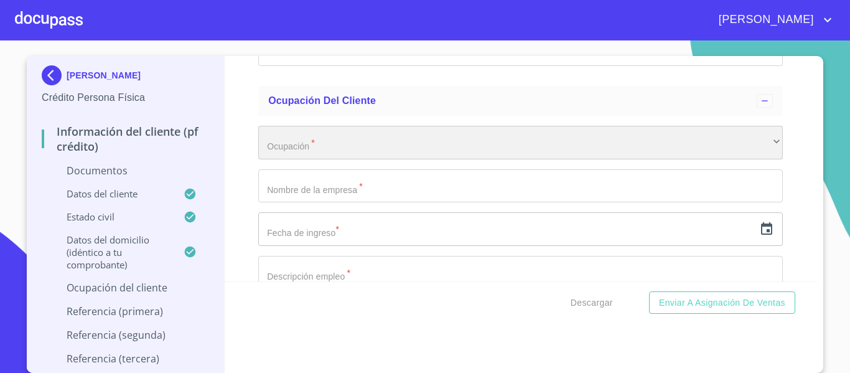
click at [324, 127] on div "​" at bounding box center [520, 143] width 525 height 34
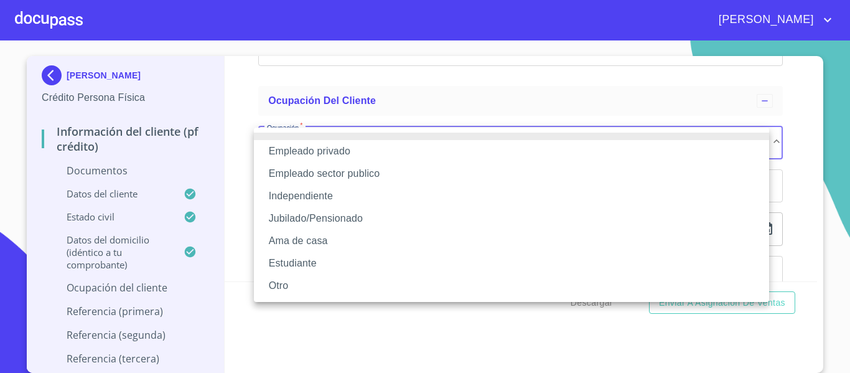
click at [306, 146] on li "Empleado privado" at bounding box center [512, 151] width 516 height 22
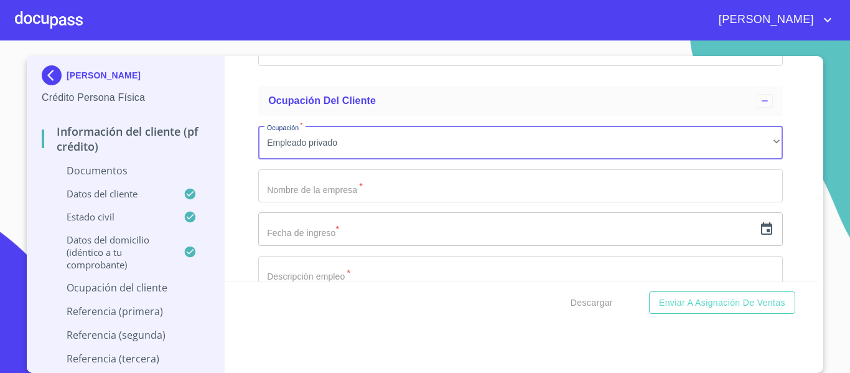
click at [276, 194] on input "Documento de identificación.   *" at bounding box center [520, 186] width 525 height 34
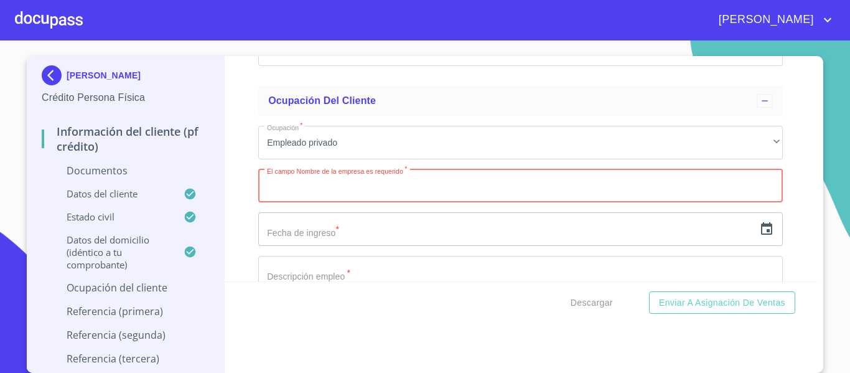
paste input "INGREDION [GEOGRAPHIC_DATA]"
type input "INGREDION [GEOGRAPHIC_DATA]"
click at [333, 228] on input "text" at bounding box center [506, 229] width 496 height 34
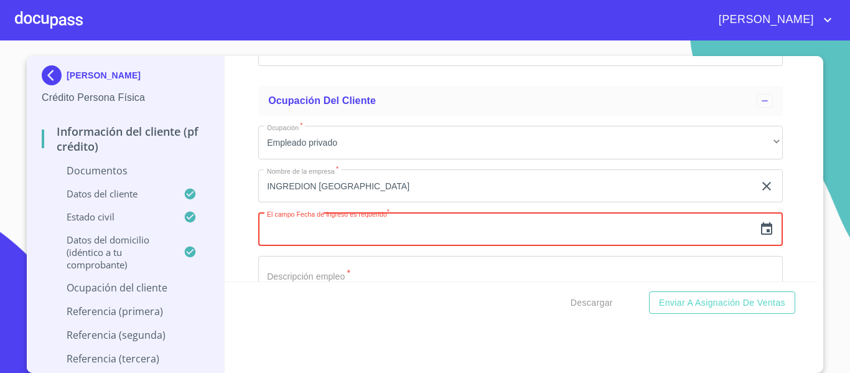
click at [761, 235] on icon "button" at bounding box center [766, 228] width 11 height 12
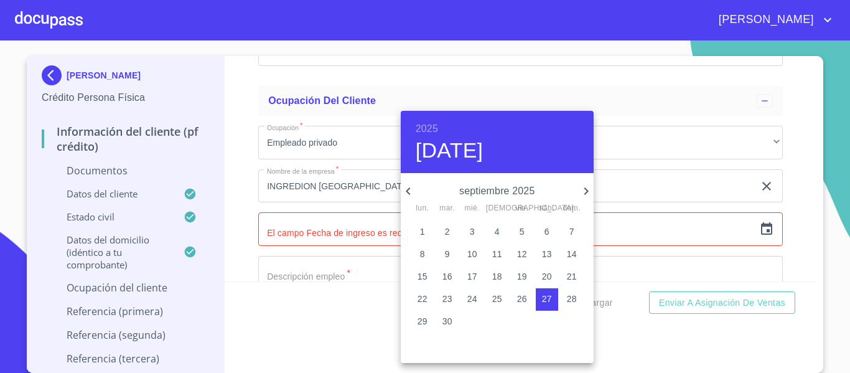
click at [428, 129] on h6 "2025" at bounding box center [427, 128] width 22 height 17
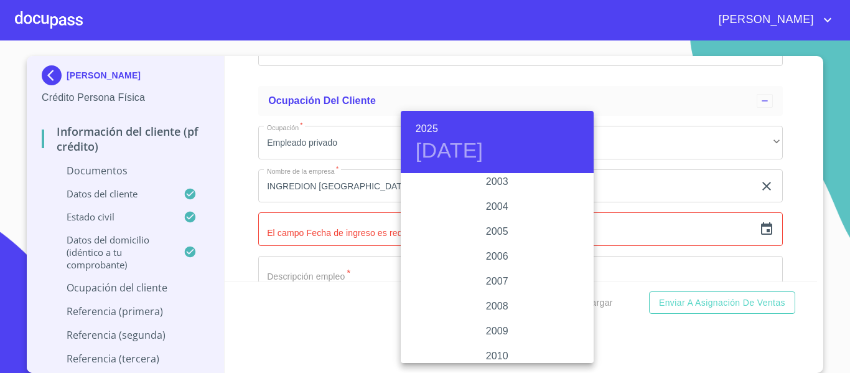
scroll to position [1918, 0]
click at [489, 189] on div "2002" at bounding box center [497, 187] width 193 height 25
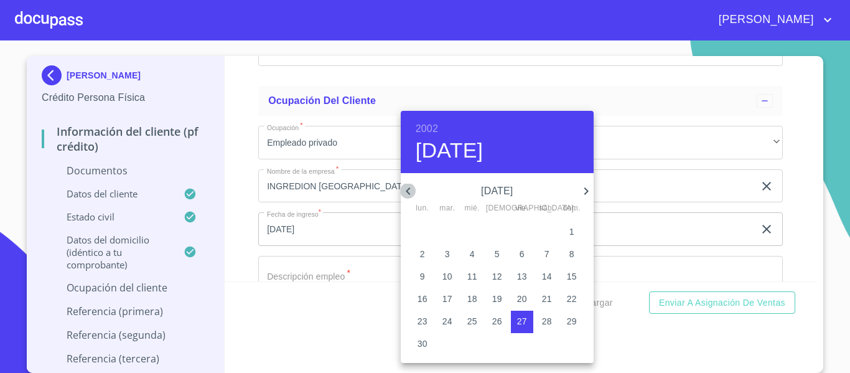
click at [407, 191] on icon "button" at bounding box center [408, 190] width 4 height 7
click at [470, 235] on p "3" at bounding box center [472, 231] width 5 height 12
type input "[DATE]"
click at [238, 240] on div at bounding box center [425, 186] width 850 height 373
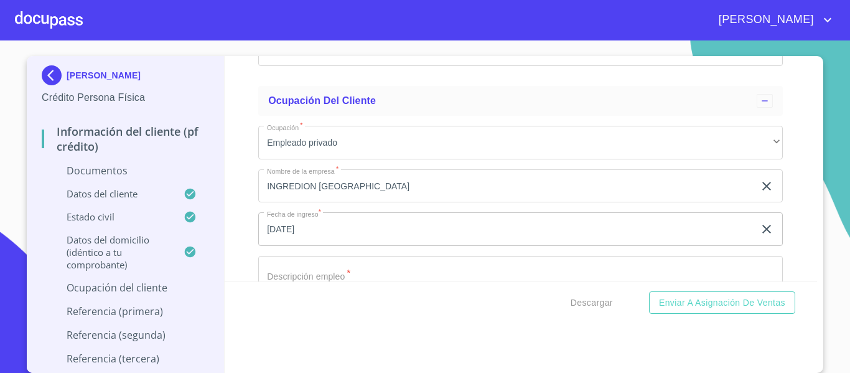
scroll to position [3798, 0]
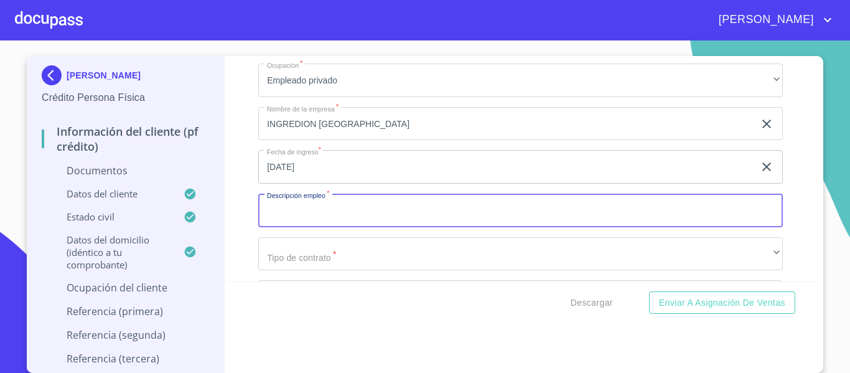
click at [304, 214] on input "Documento de identificación.   *" at bounding box center [520, 211] width 525 height 34
type input "INDUSTRIA ALIMENTICIA"
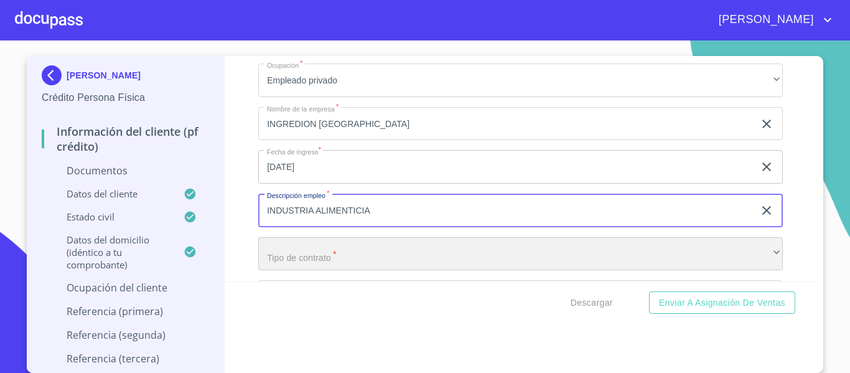
click at [348, 248] on div "​" at bounding box center [520, 254] width 525 height 34
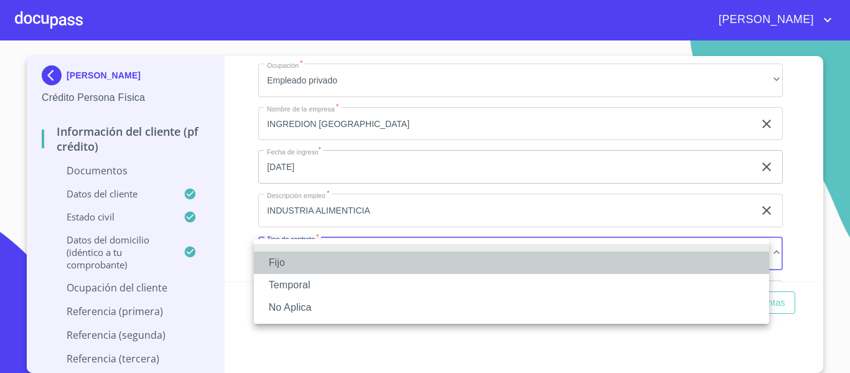
click at [299, 263] on li "Fijo" at bounding box center [512, 263] width 516 height 22
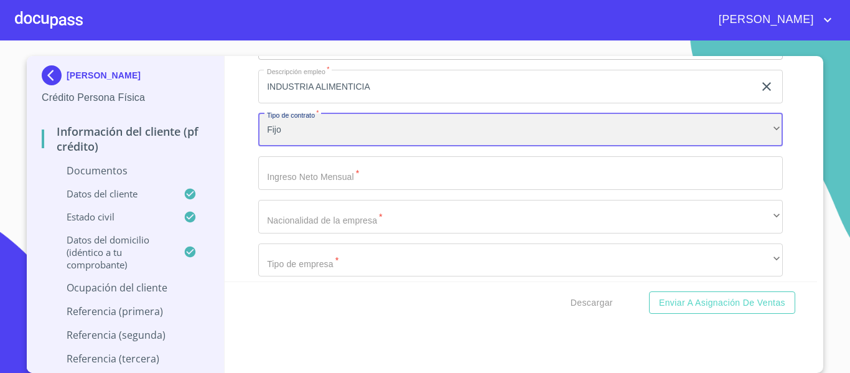
scroll to position [3923, 0]
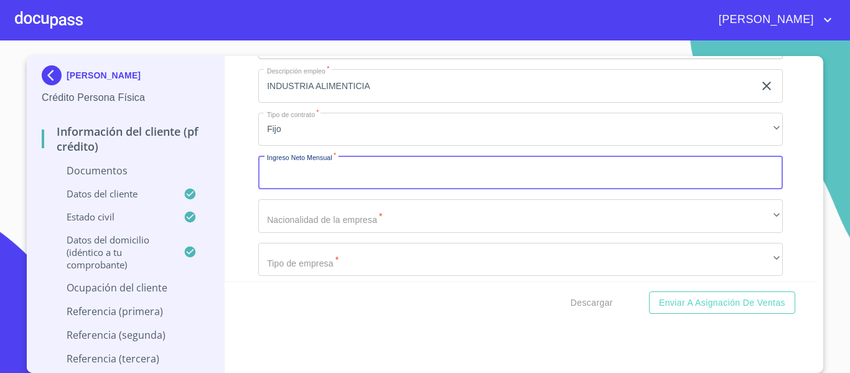
click at [291, 178] on input "Documento de identificación.   *" at bounding box center [520, 173] width 525 height 34
type input "79000"
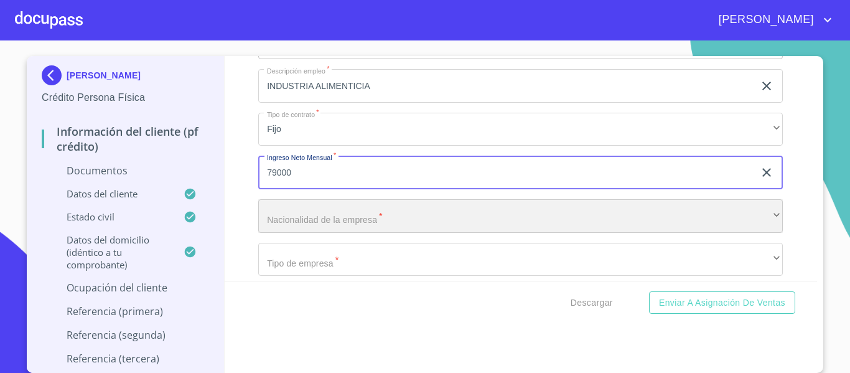
click at [310, 219] on div "​" at bounding box center [520, 216] width 525 height 34
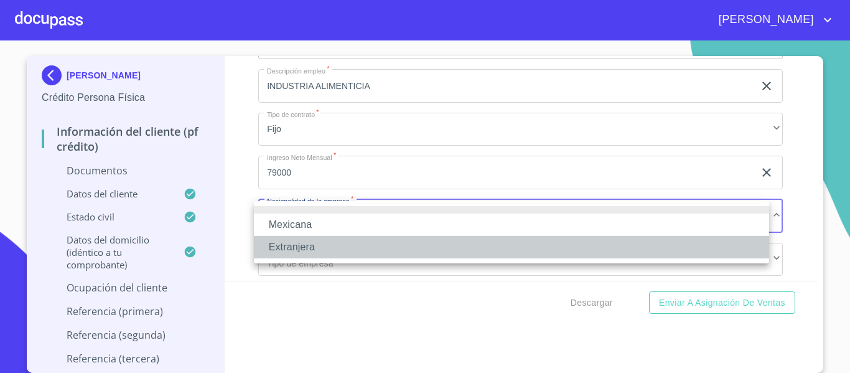
click at [313, 244] on li "Extranjera" at bounding box center [512, 247] width 516 height 22
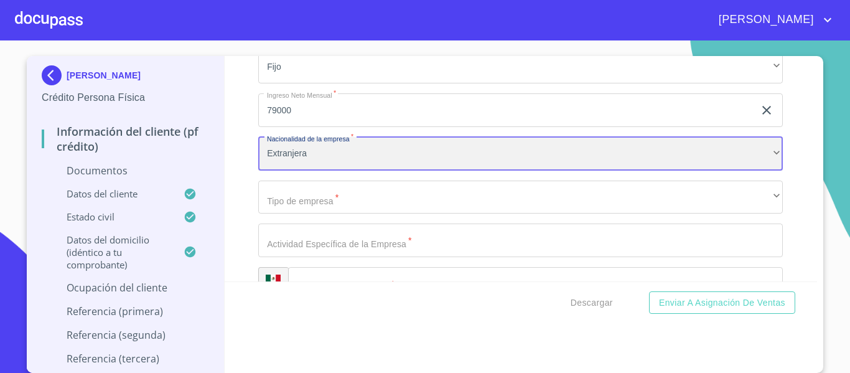
scroll to position [4047, 0]
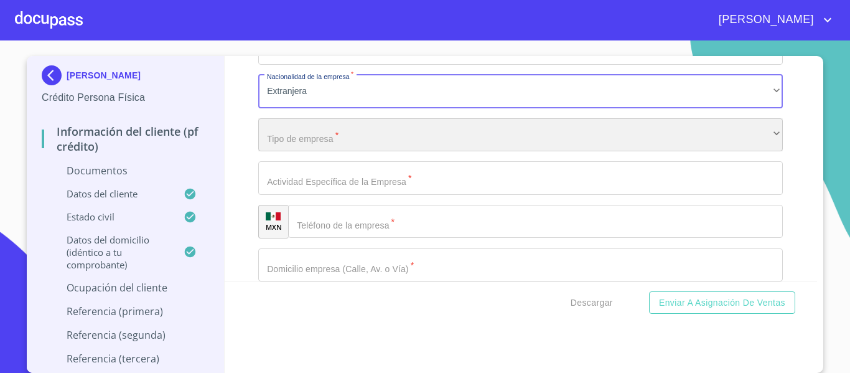
click at [311, 143] on div "​" at bounding box center [520, 135] width 525 height 34
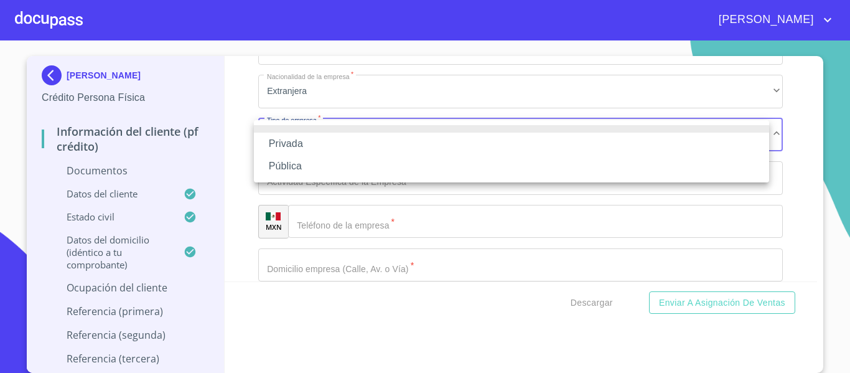
click at [311, 143] on li "Privada" at bounding box center [512, 144] width 516 height 22
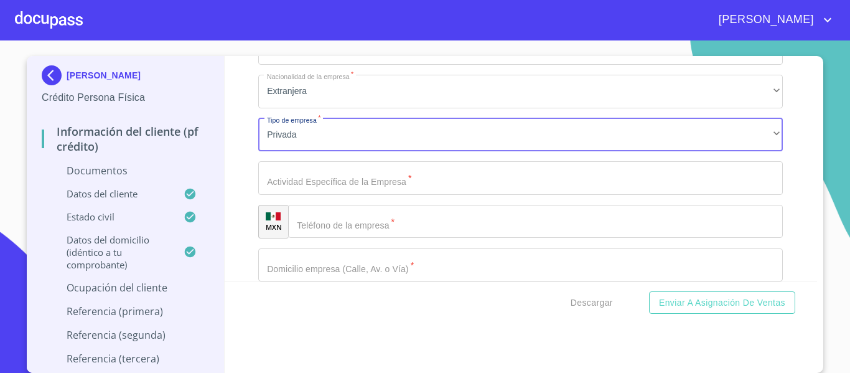
click at [308, 183] on input "Documento de identificación.   *" at bounding box center [520, 178] width 525 height 34
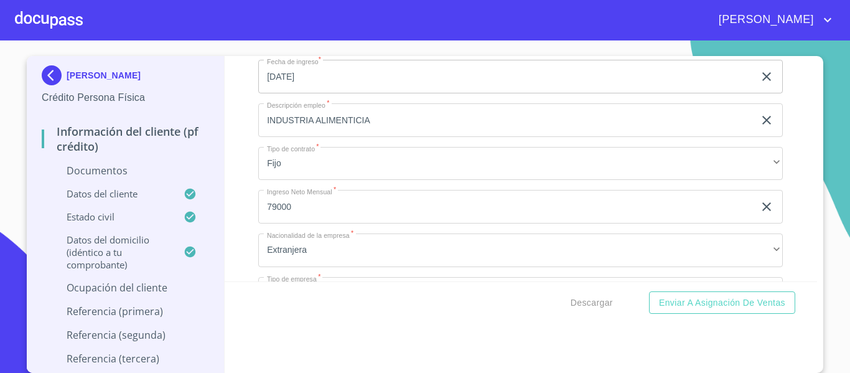
scroll to position [3861, 0]
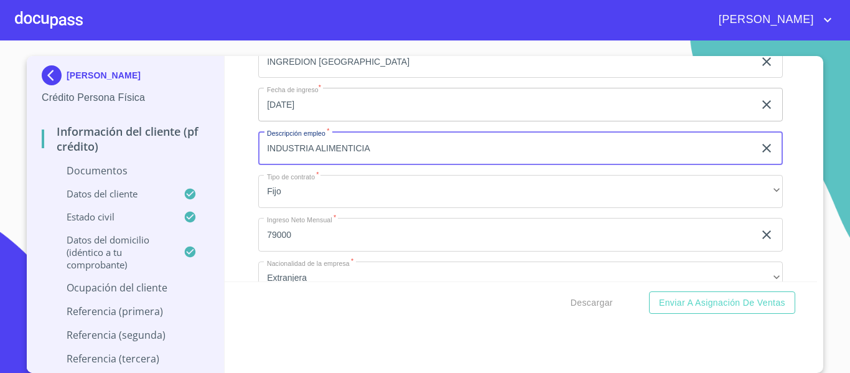
drag, startPoint x: 370, startPoint y: 151, endPoint x: 50, endPoint y: 150, distance: 319.4
click at [50, 150] on div "[PERSON_NAME] Crédito Persona Física Información del cliente (PF crédito) Docum…" at bounding box center [422, 214] width 791 height 317
click at [461, 152] on input "INDUSTRIA ALIMENTICIA" at bounding box center [506, 148] width 496 height 34
type input "I"
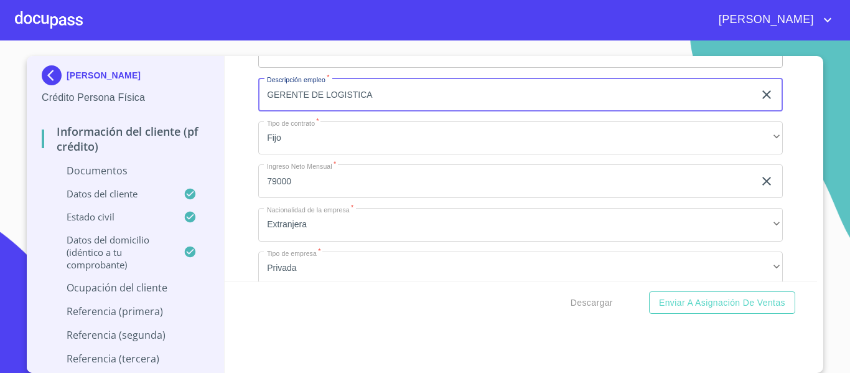
scroll to position [4047, 0]
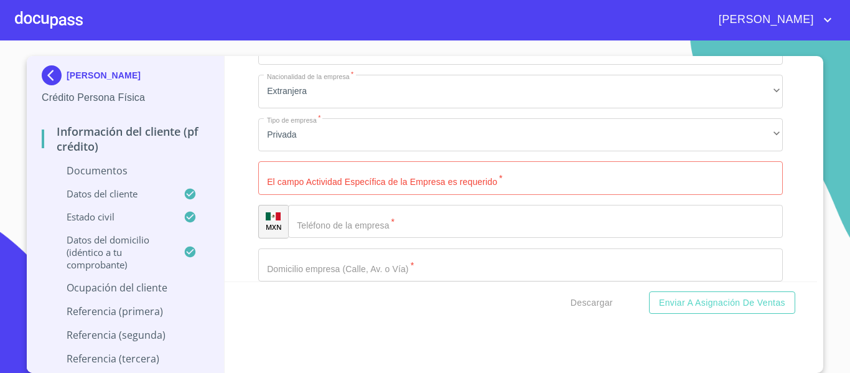
type input "GERENTE DE LOGISTICA"
click at [305, 176] on input "Documento de identificación.   *" at bounding box center [520, 178] width 525 height 34
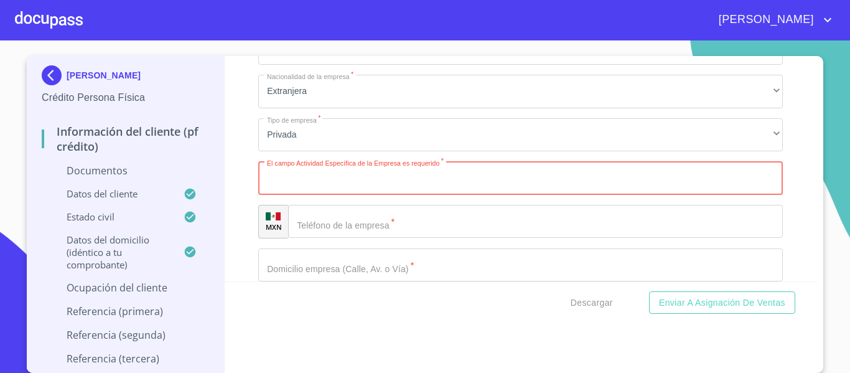
paste input "INDUSTRIA ALIMENTICIA"
type input "INDUSTRIA ALIMENTICIA"
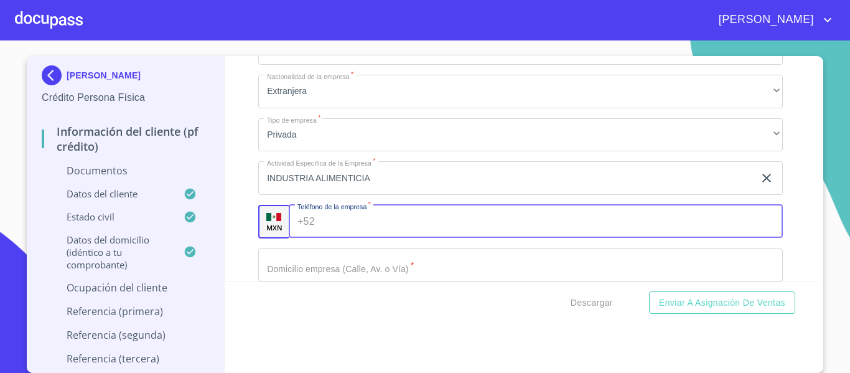
click at [320, 212] on input "Documento de identificación.   *" at bounding box center [552, 222] width 464 height 34
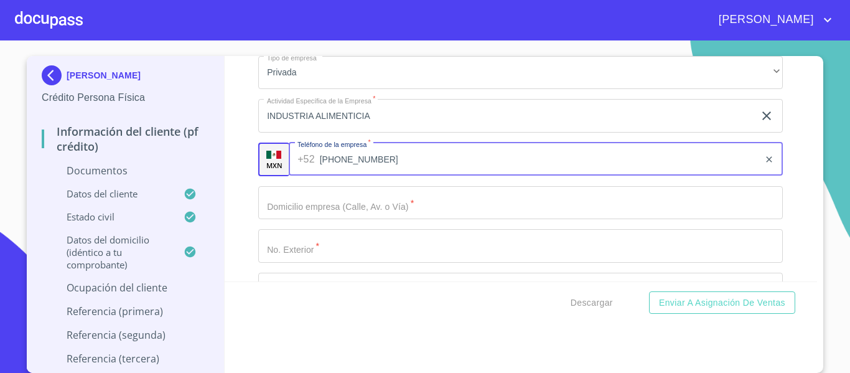
type input "[PHONE_NUMBER]"
click at [349, 209] on input "Documento de identificación.   *" at bounding box center [520, 203] width 525 height 34
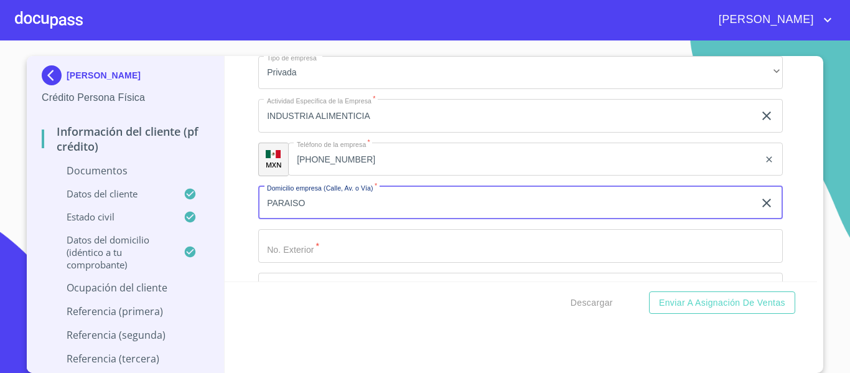
type input "PARAISO"
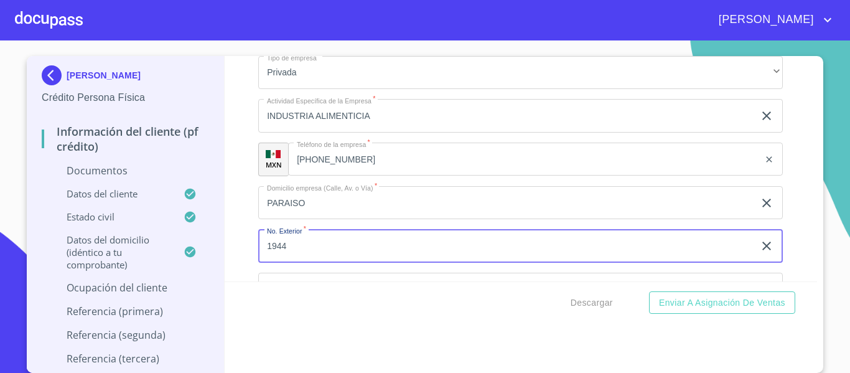
type input "1944"
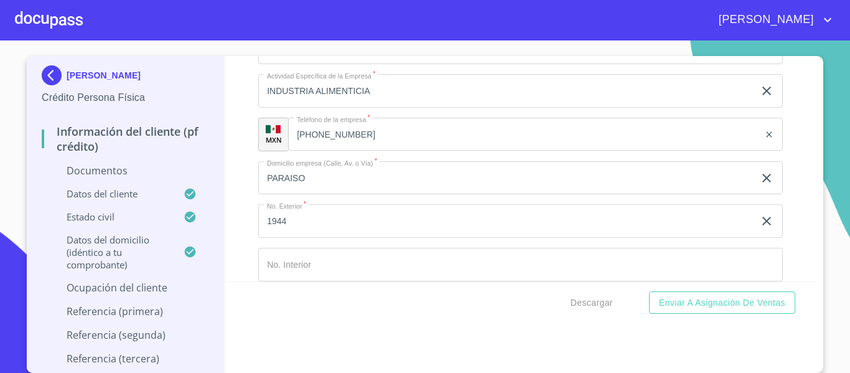
scroll to position [4274, 0]
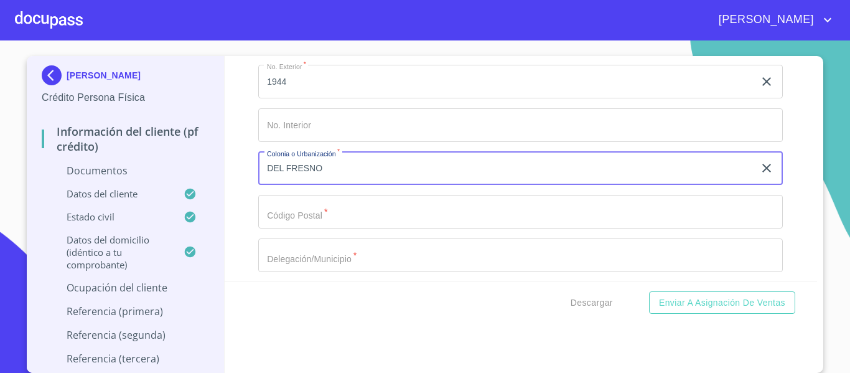
type input "DEL FRESNO"
click at [338, 209] on input "Documento de identificación.   *" at bounding box center [520, 212] width 525 height 34
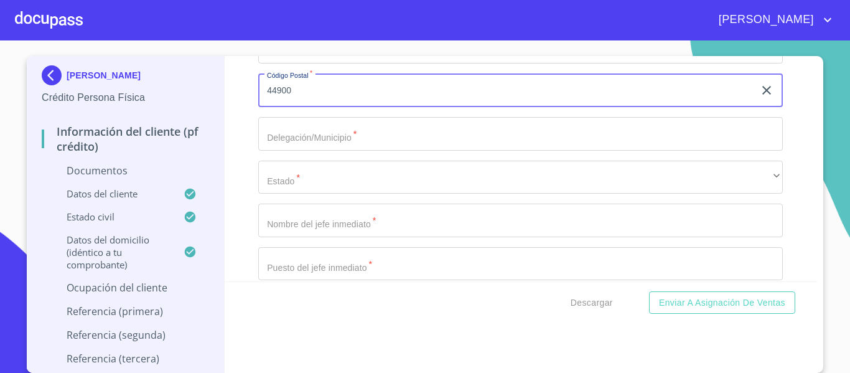
scroll to position [4399, 0]
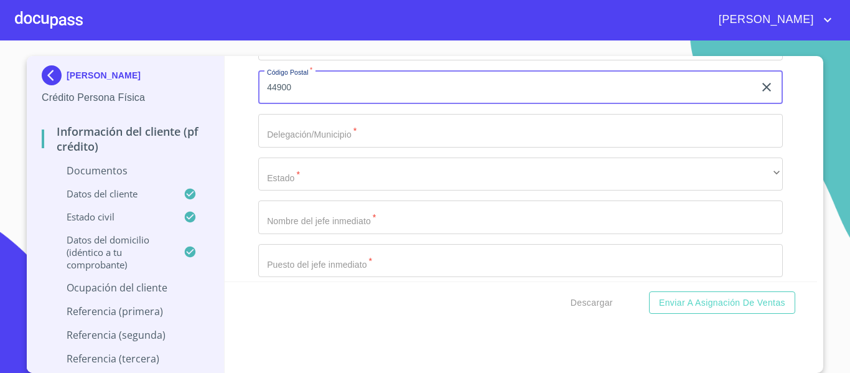
type input "44900"
click at [320, 134] on input "Documento de identificación.   *" at bounding box center [520, 131] width 525 height 34
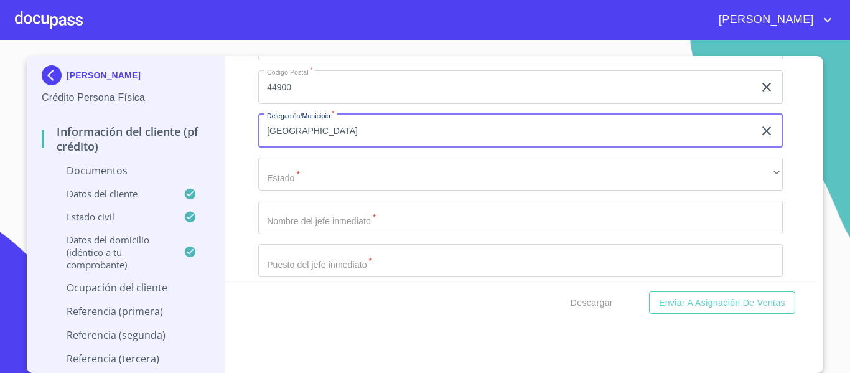
type input "[GEOGRAPHIC_DATA]"
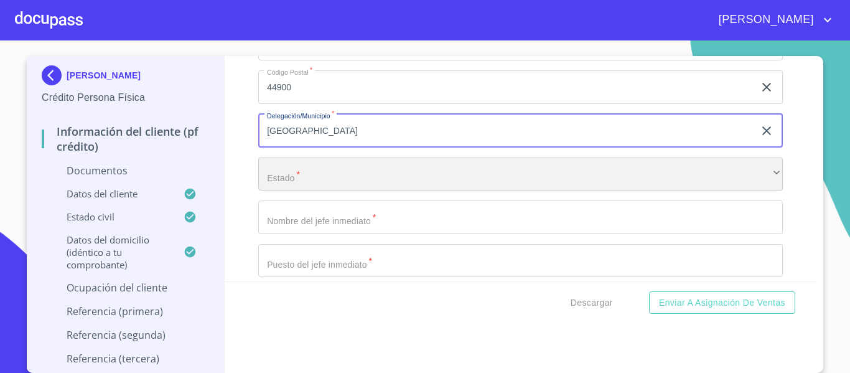
click at [276, 187] on div "​" at bounding box center [520, 175] width 525 height 34
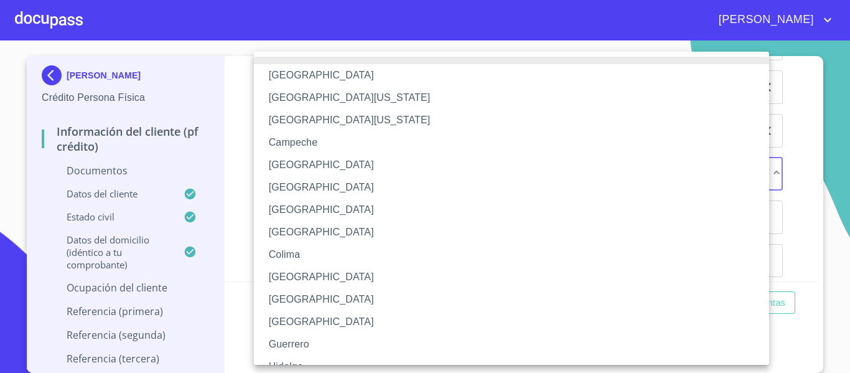
scroll to position [62, 0]
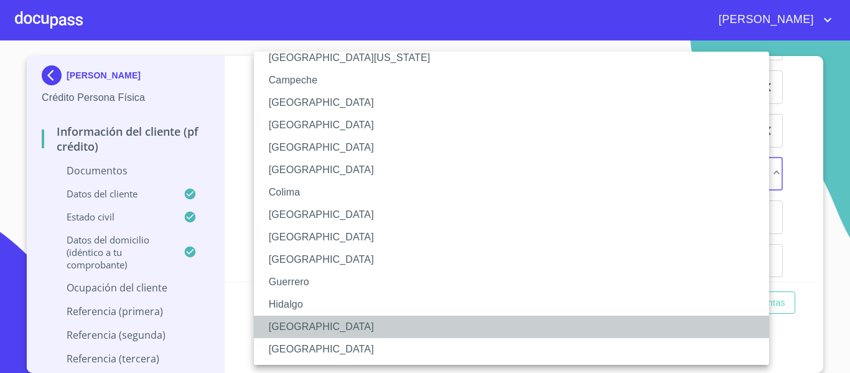
click at [295, 324] on li "[GEOGRAPHIC_DATA]" at bounding box center [516, 327] width 525 height 22
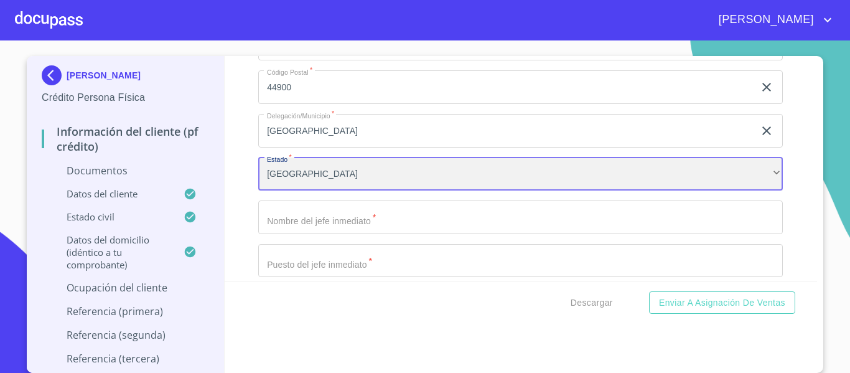
scroll to position [4461, 0]
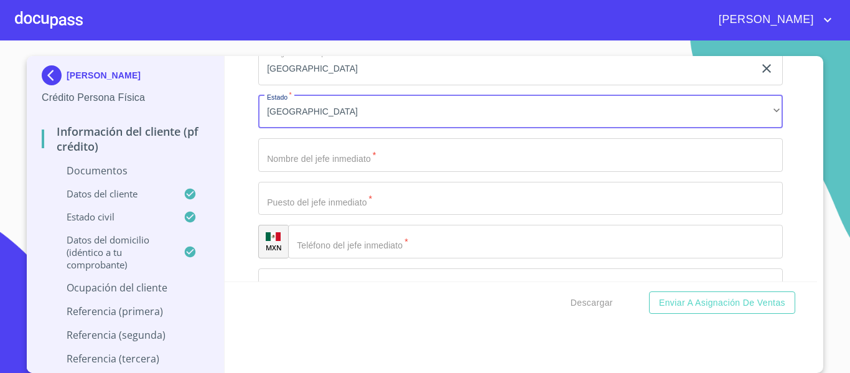
click at [324, 160] on input "Documento de identificación.   *" at bounding box center [520, 155] width 525 height 34
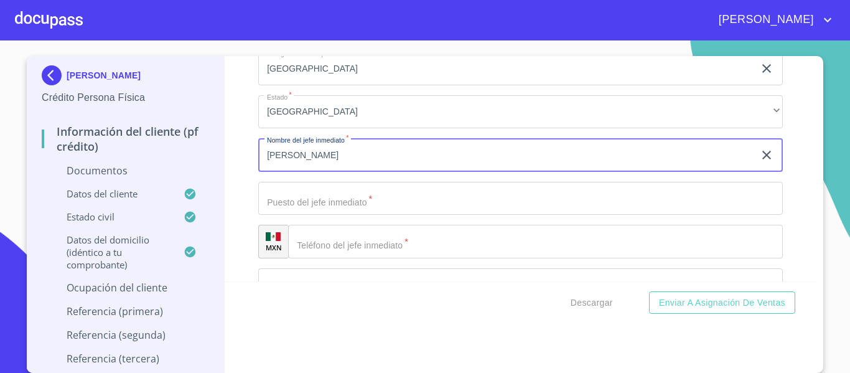
type input "[PERSON_NAME]"
click at [324, 189] on input "Documento de identificación.   *" at bounding box center [520, 199] width 525 height 34
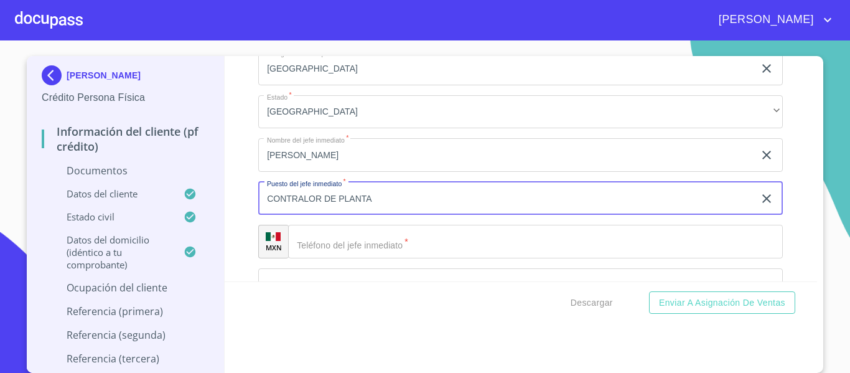
type input "CONTRALOR DE PLANTA"
click at [350, 246] on input "Documento de identificación.   *" at bounding box center [535, 242] width 495 height 34
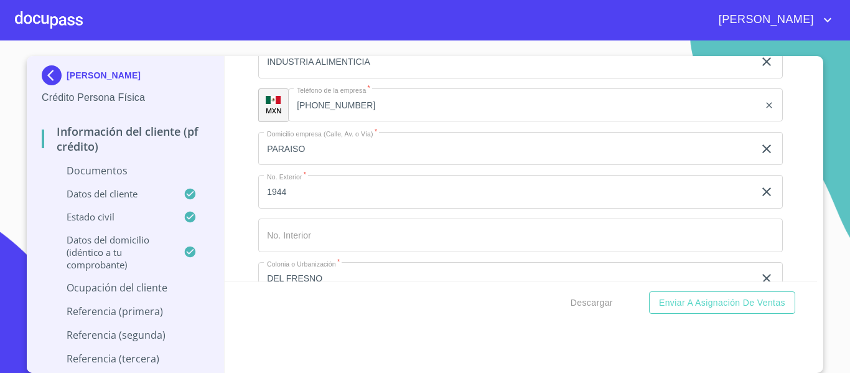
scroll to position [4150, 0]
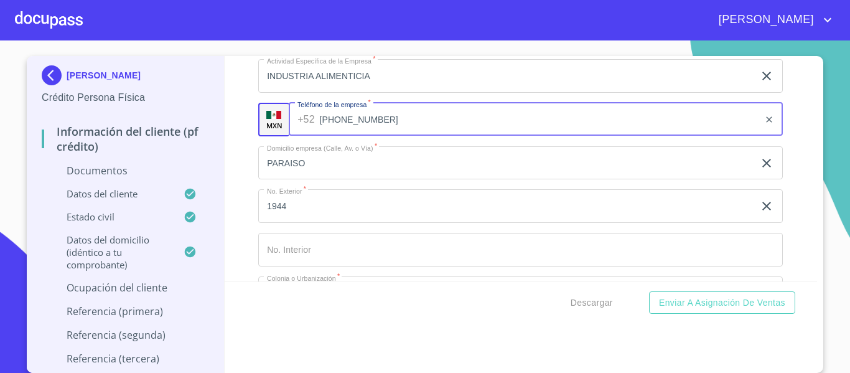
drag, startPoint x: 365, startPoint y: 118, endPoint x: 276, endPoint y: 115, distance: 89.7
click at [276, 115] on div "MXN Teléfono de la empresa   * [PHONE_NUMBER] ​" at bounding box center [520, 120] width 525 height 34
drag, startPoint x: 376, startPoint y: 117, endPoint x: 231, endPoint y: 117, distance: 145.1
click at [231, 117] on div "Información del cliente (PF crédito) Documentos Documento de identificación.   …" at bounding box center [521, 168] width 593 height 225
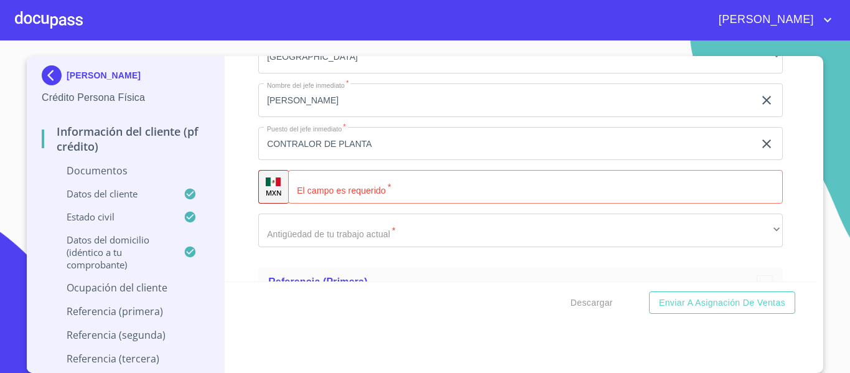
scroll to position [4523, 0]
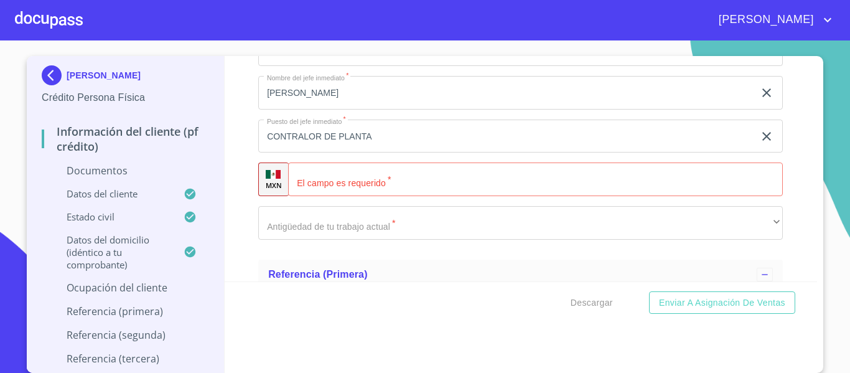
click at [326, 185] on input "Documento de identificación.   *" at bounding box center [535, 179] width 495 height 34
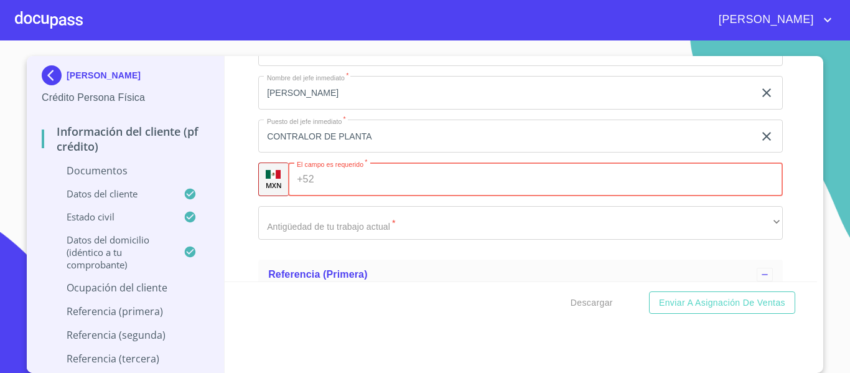
paste input "[PHONE_NUMBER]"
type input "[PHONE_NUMBER]"
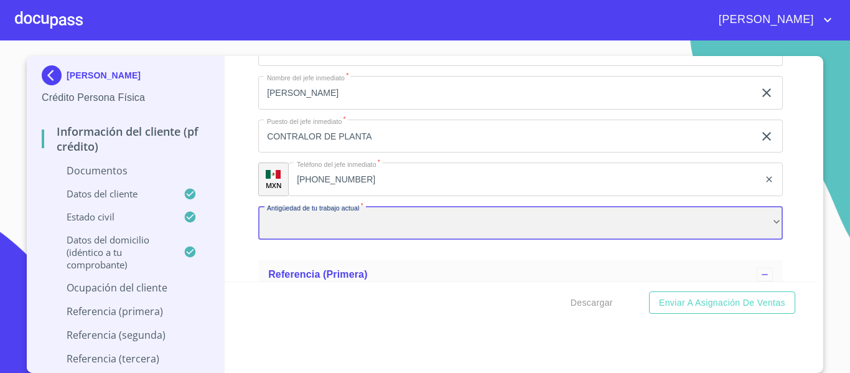
click at [291, 218] on div "​" at bounding box center [520, 223] width 525 height 34
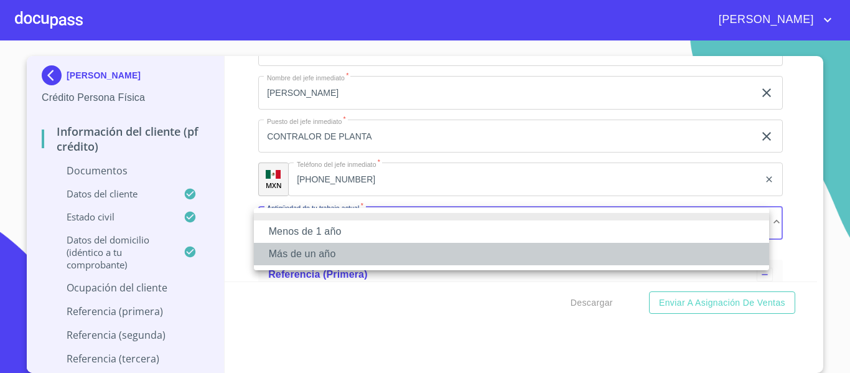
click at [298, 255] on li "Más de un año" at bounding box center [512, 254] width 516 height 22
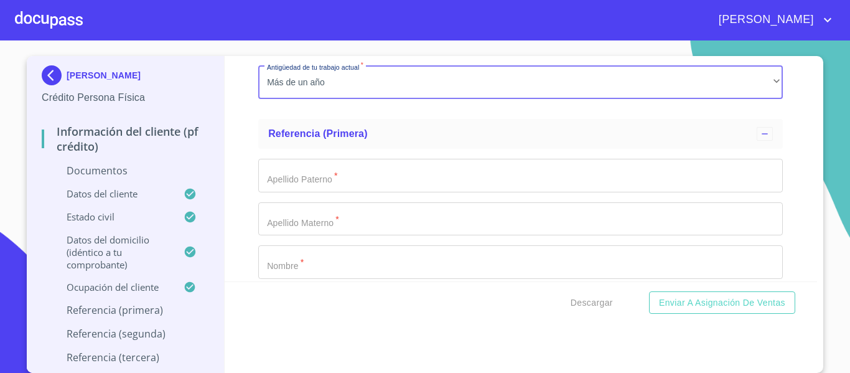
click at [298, 200] on div "Apellido Paterno   * ​ Apellido Materno   * ​ Nombre   * ​ Segundo Nombre ​ Par…" at bounding box center [520, 306] width 525 height 314
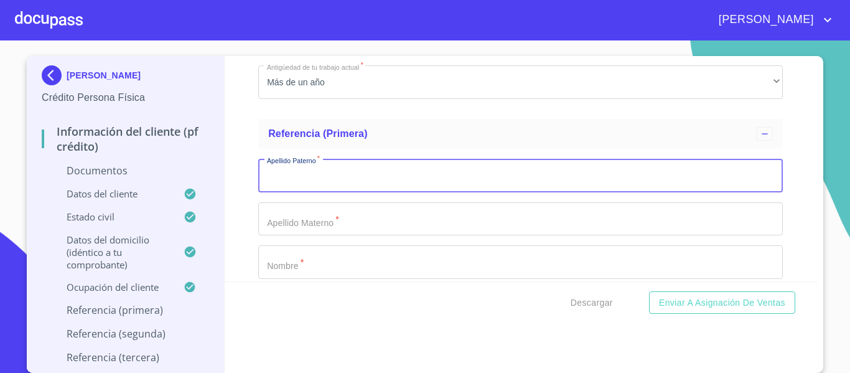
scroll to position [4710, 0]
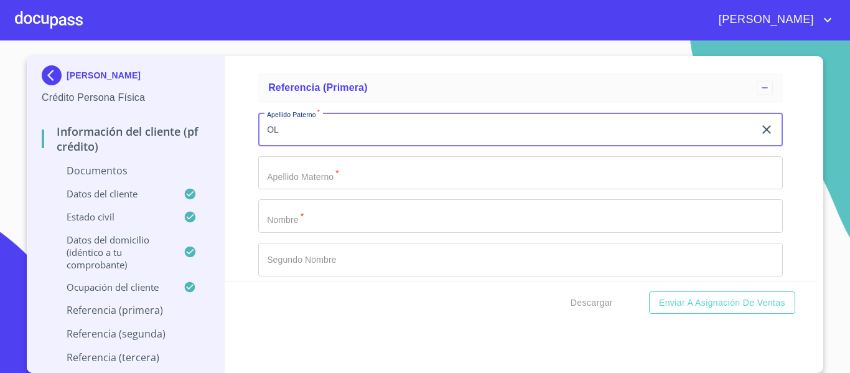
type input "O"
type input "[PERSON_NAME]"
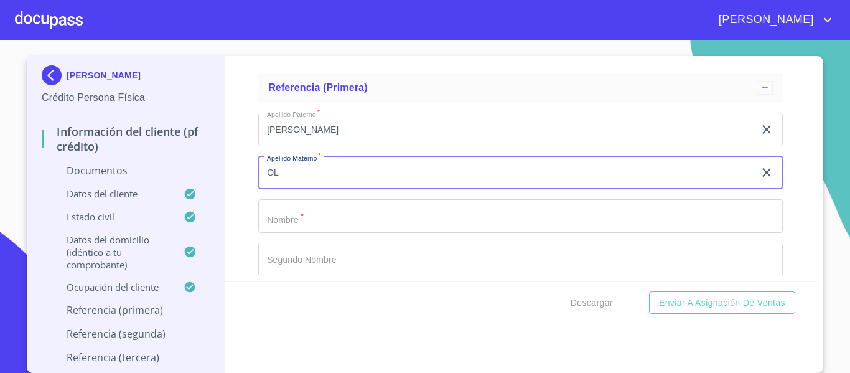
type input "O"
type input "ROMO"
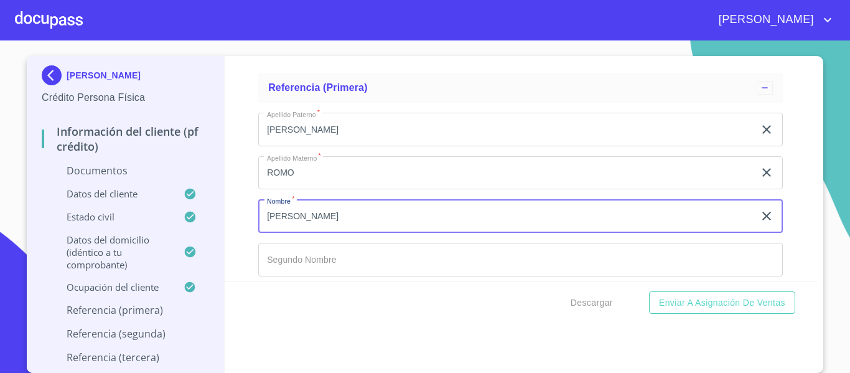
type input "[PERSON_NAME]"
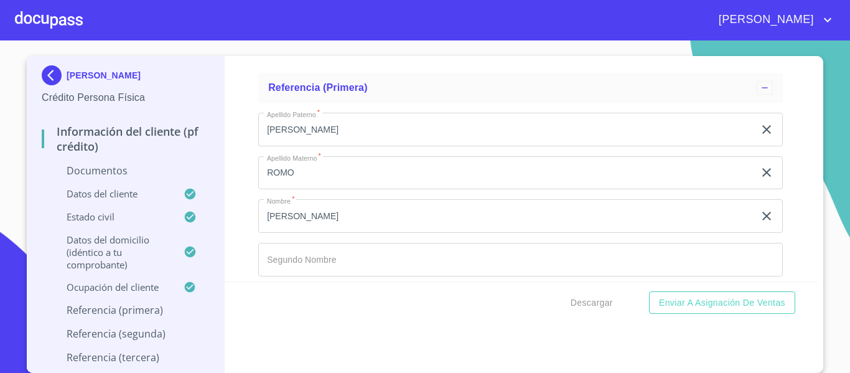
scroll to position [4844, 0]
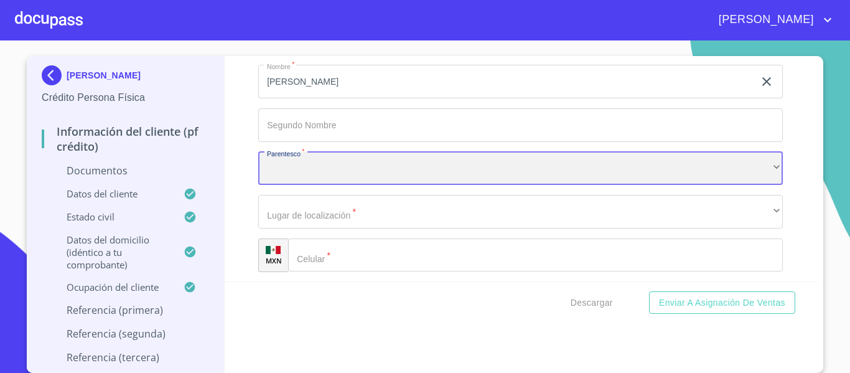
click at [347, 166] on div "​" at bounding box center [520, 169] width 525 height 34
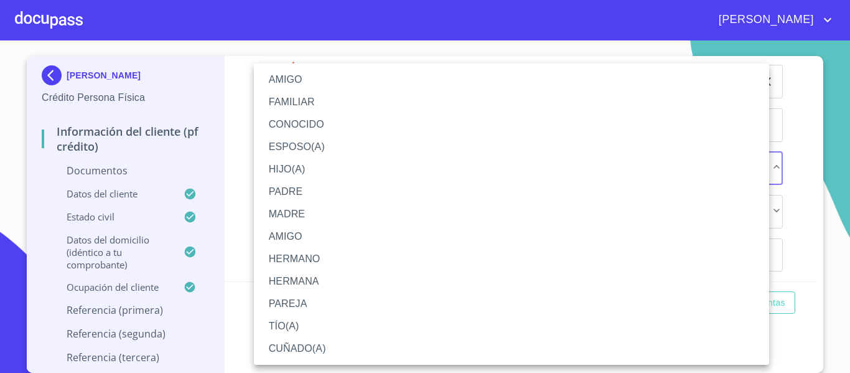
click at [365, 351] on li "CUÑADO(A)" at bounding box center [512, 348] width 516 height 22
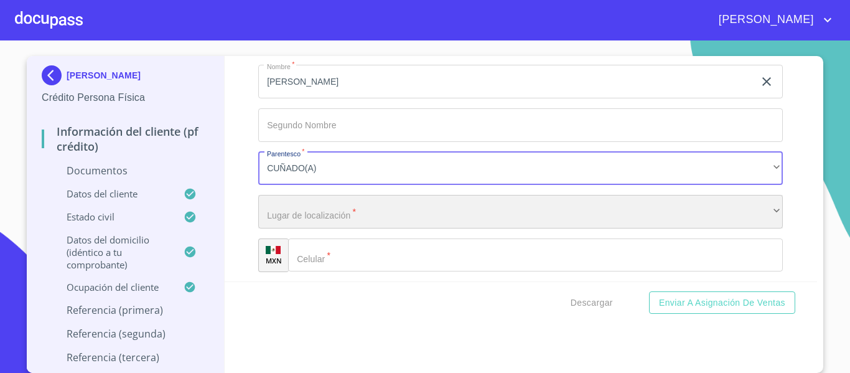
click at [289, 218] on div "​" at bounding box center [520, 212] width 525 height 34
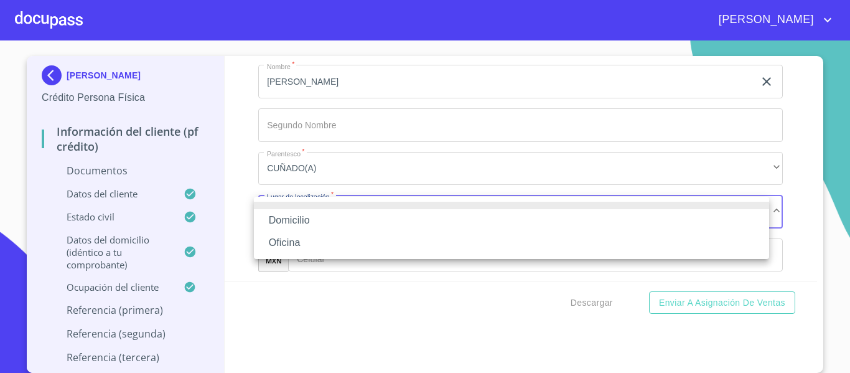
click at [289, 217] on li "Domicilio" at bounding box center [512, 220] width 516 height 22
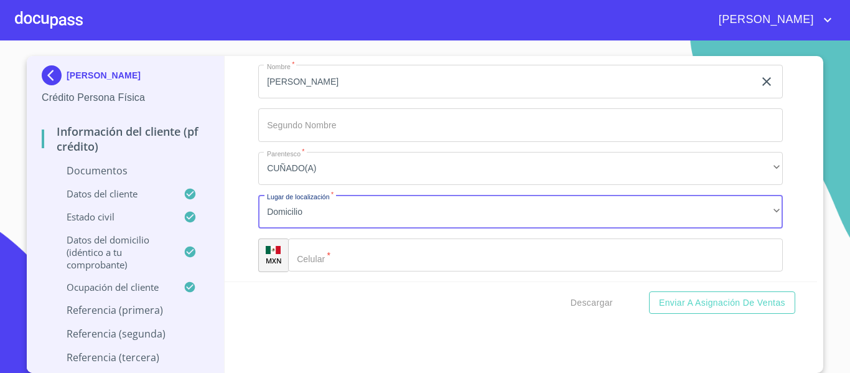
click at [386, 256] on input "Documento de identificación.   *" at bounding box center [535, 255] width 495 height 34
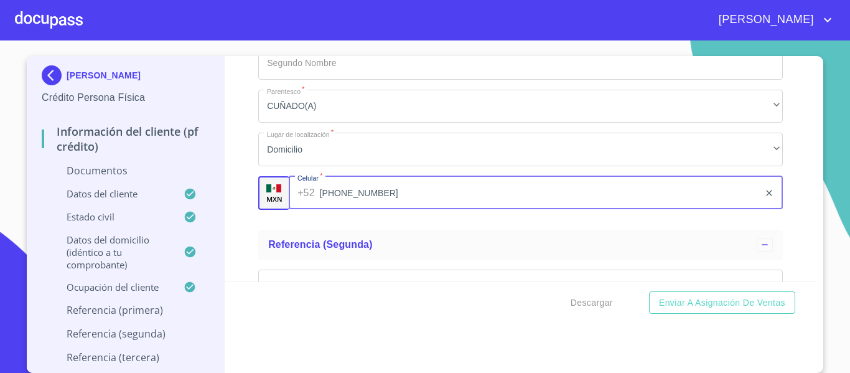
scroll to position [4969, 0]
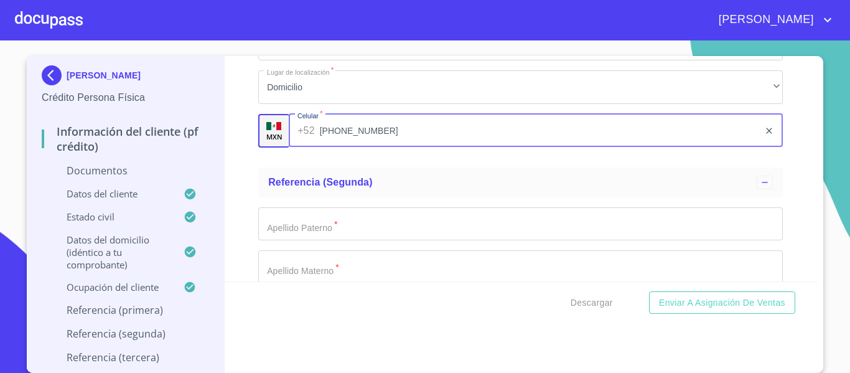
type input "[PHONE_NUMBER]"
click at [337, 234] on input "Documento de identificación.   *" at bounding box center [520, 224] width 525 height 34
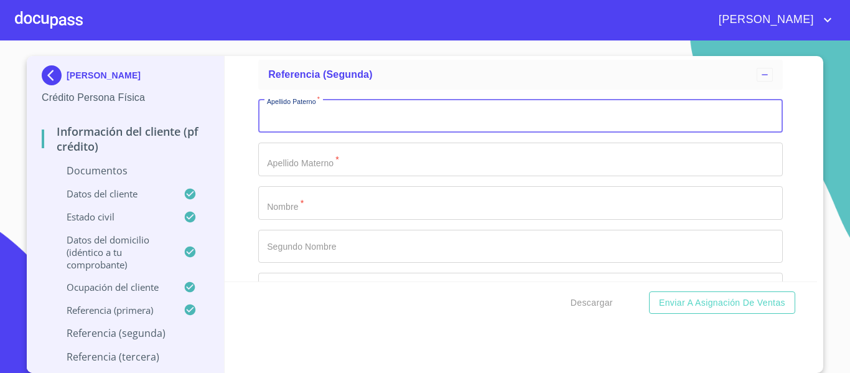
scroll to position [5093, 0]
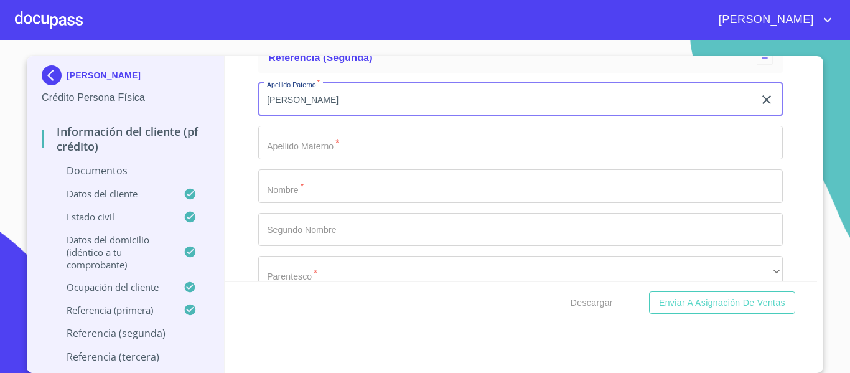
type input "[PERSON_NAME]"
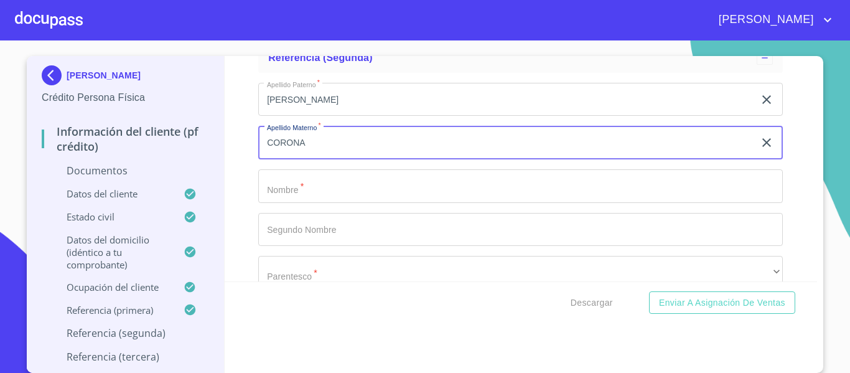
type input "CORONA"
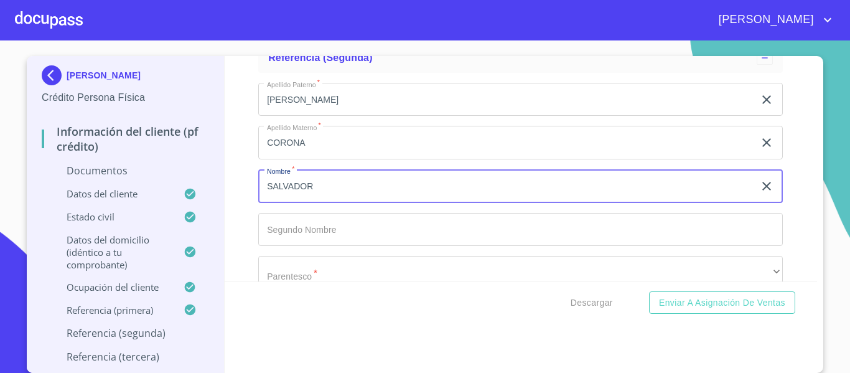
type input "SALVADOR"
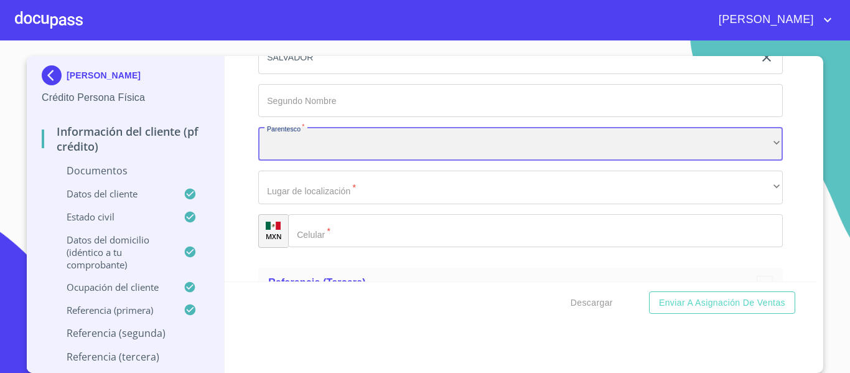
scroll to position [5226, 0]
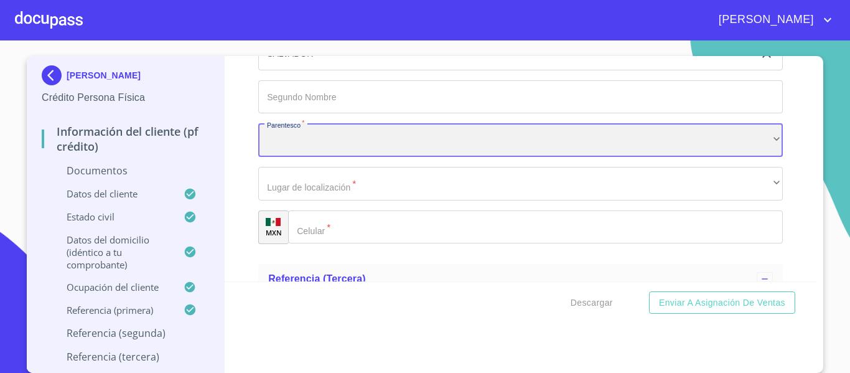
click at [283, 151] on div "​" at bounding box center [520, 140] width 525 height 34
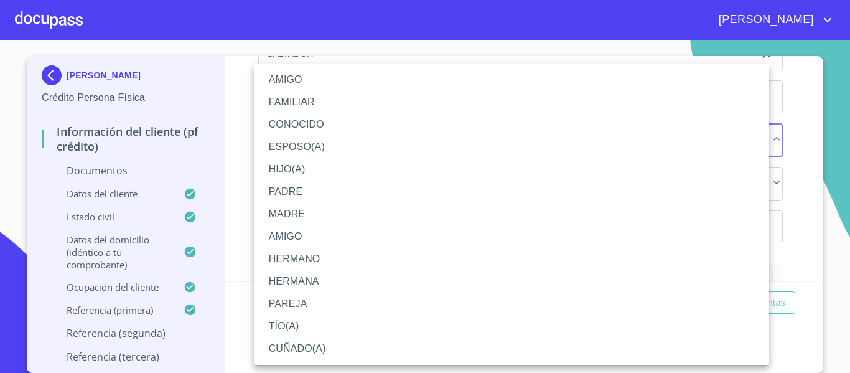
click at [284, 76] on li "AMIGO" at bounding box center [512, 79] width 516 height 22
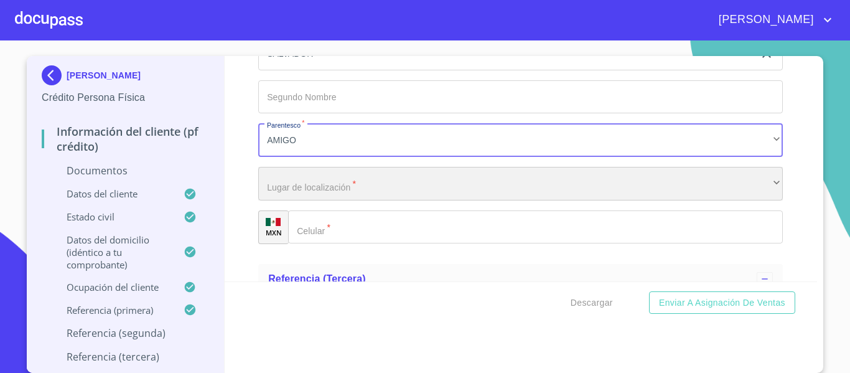
click at [302, 177] on div "​" at bounding box center [520, 184] width 525 height 34
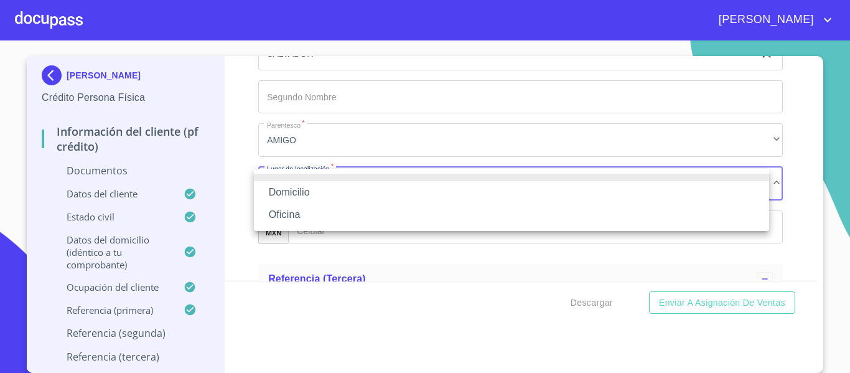
click at [301, 189] on li "Domicilio" at bounding box center [512, 192] width 516 height 22
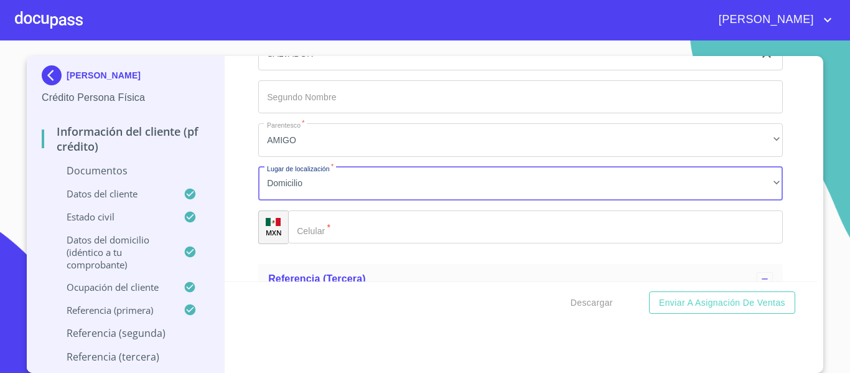
click at [395, 228] on input "Documento de identificación.   *" at bounding box center [535, 227] width 495 height 34
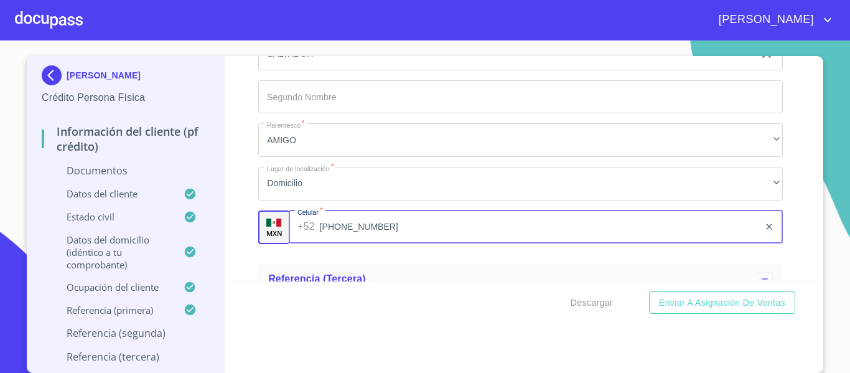
type input "[PHONE_NUMBER]"
click at [243, 227] on div "Información del cliente (PF crédito) Documentos Documento de identificación.   …" at bounding box center [521, 168] width 593 height 225
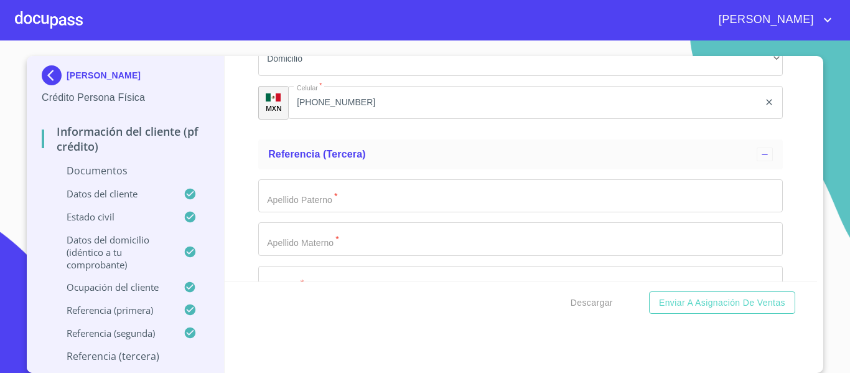
click at [289, 204] on input "Documento de identificación.   *" at bounding box center [520, 196] width 525 height 34
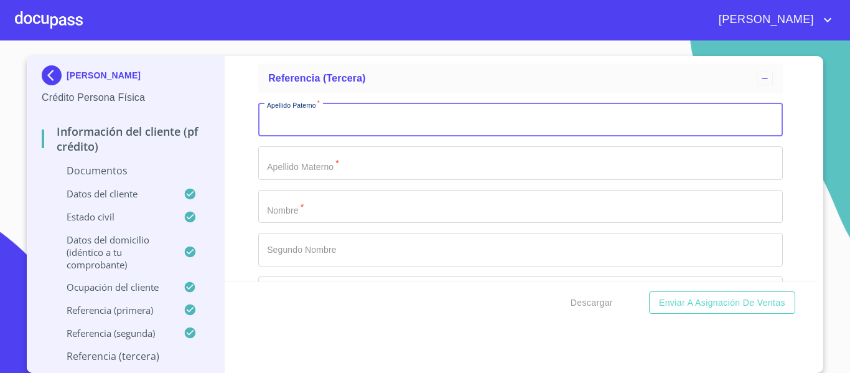
scroll to position [5413, 0]
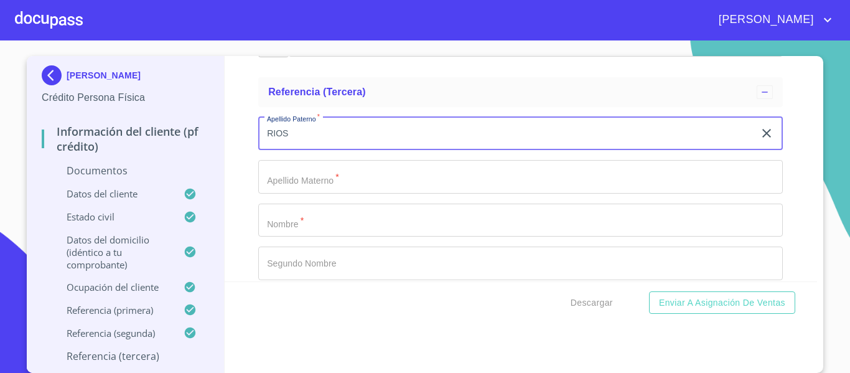
type input "RIOS"
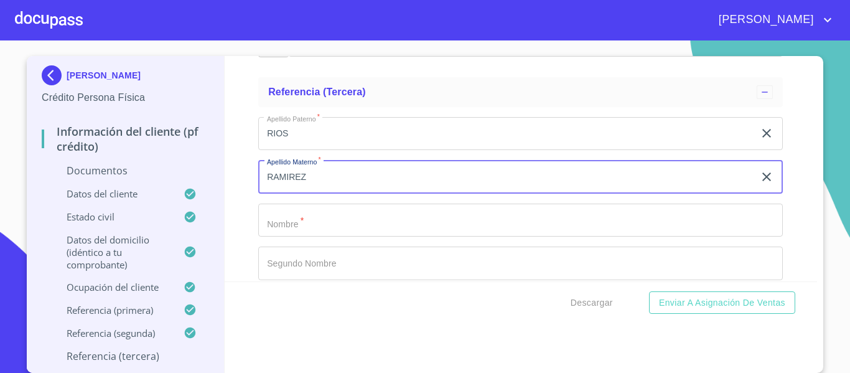
type input "RAMIREZ"
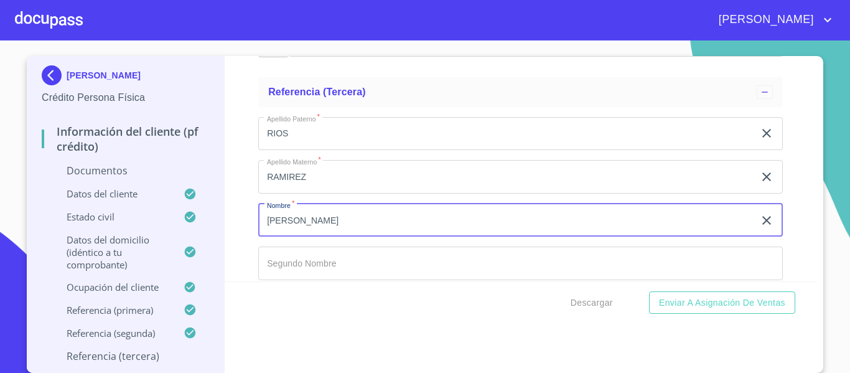
type input "[PERSON_NAME]"
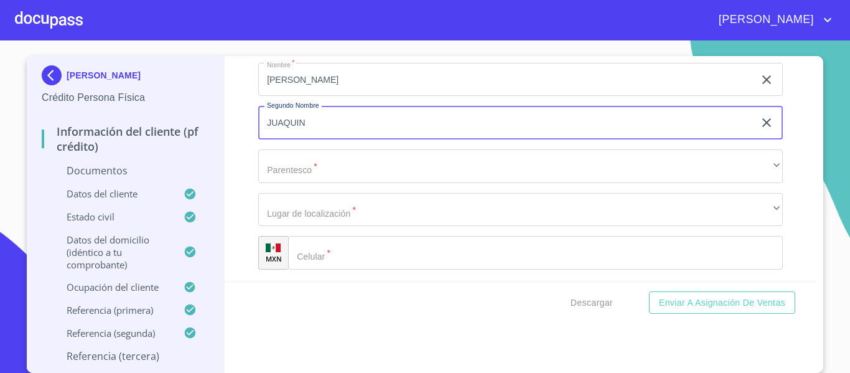
scroll to position [5600, 0]
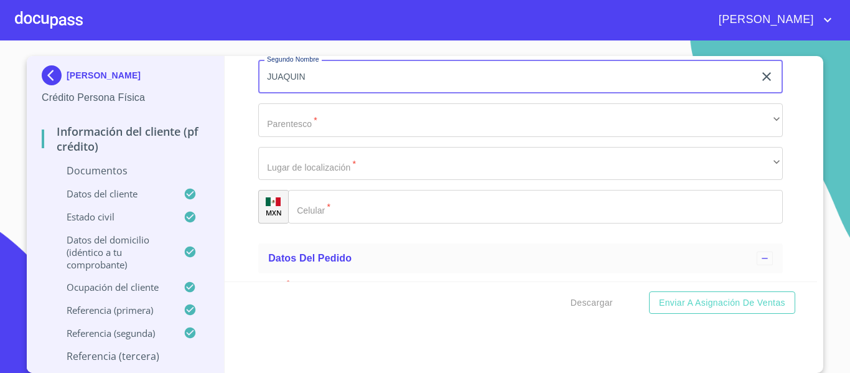
type input "JUAQUIN"
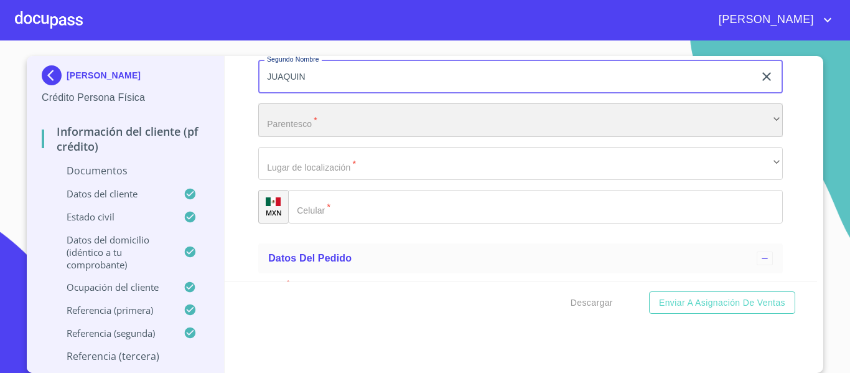
click at [298, 128] on div "​" at bounding box center [520, 120] width 525 height 34
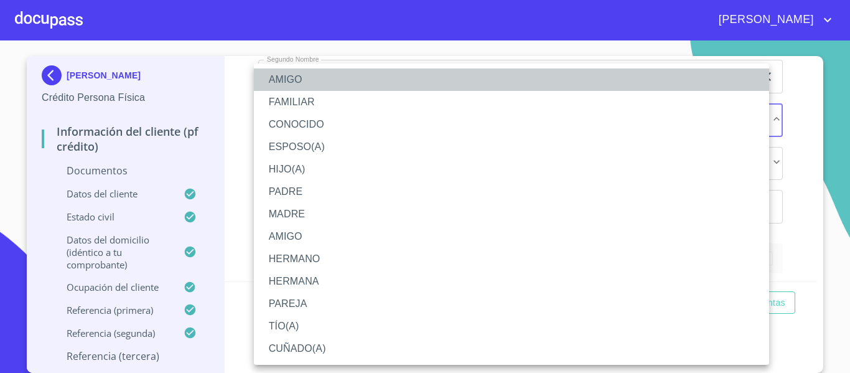
click at [293, 88] on li "AMIGO" at bounding box center [512, 79] width 516 height 22
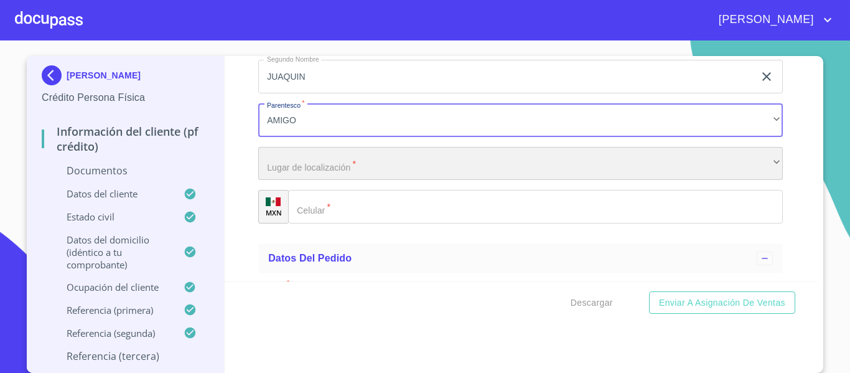
click at [312, 171] on div "​" at bounding box center [520, 164] width 525 height 34
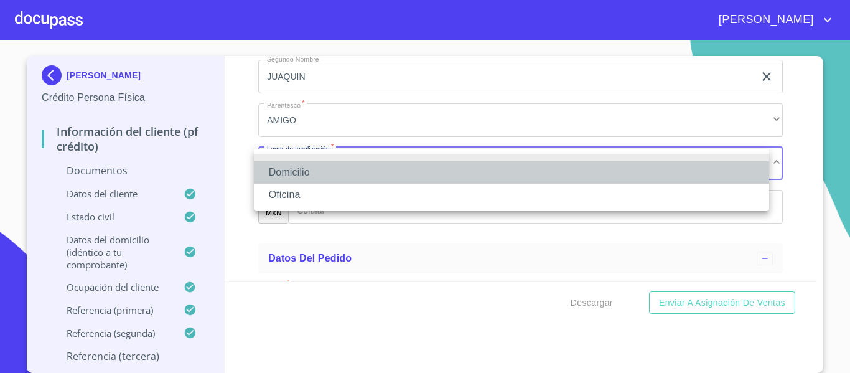
click at [305, 176] on li "Domicilio" at bounding box center [512, 172] width 516 height 22
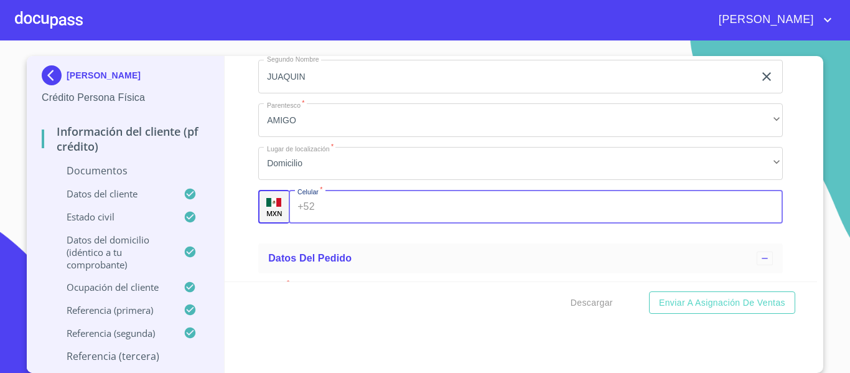
click at [324, 212] on input "Documento de identificación.   *" at bounding box center [552, 207] width 464 height 34
type input "[PHONE_NUMBER]"
click at [252, 207] on div "Información del cliente (PF crédito) Documentos Documento de identificación.   …" at bounding box center [521, 168] width 593 height 225
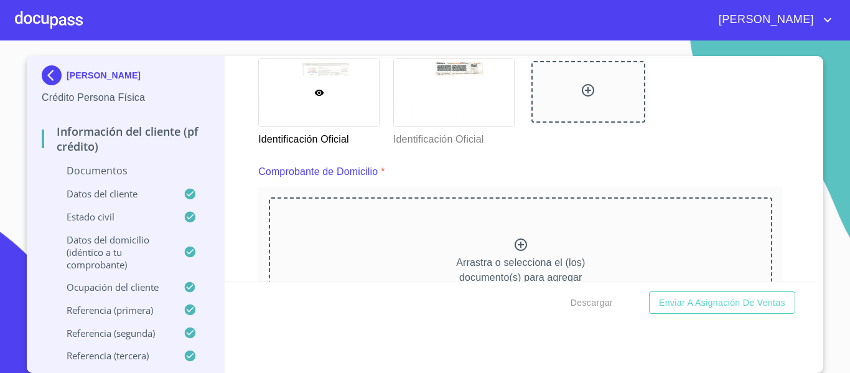
scroll to position [623, 0]
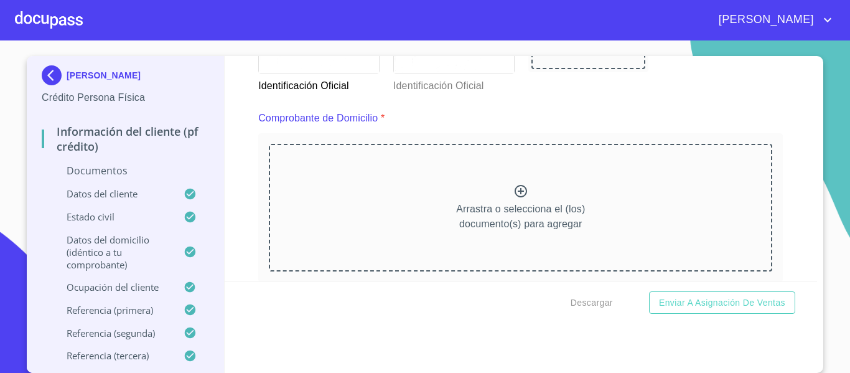
click at [514, 194] on icon at bounding box center [521, 191] width 15 height 15
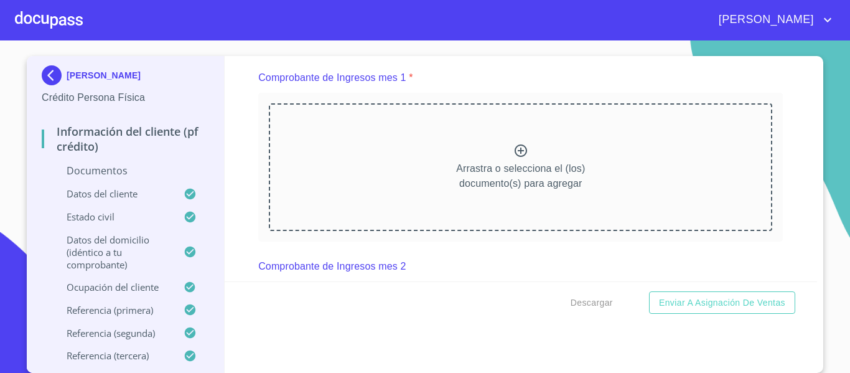
scroll to position [1245, 0]
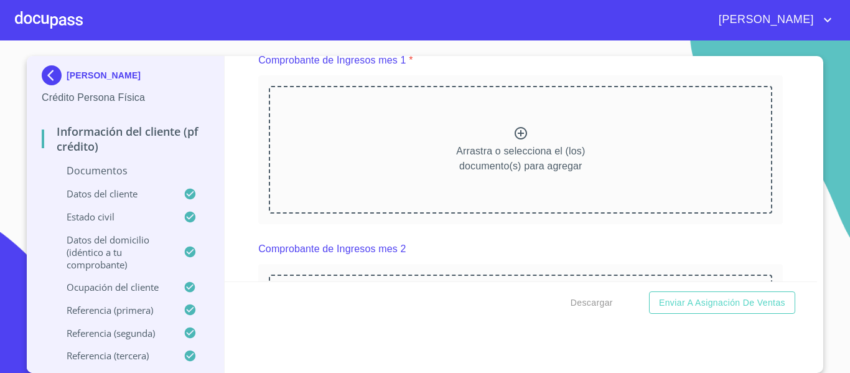
click at [514, 141] on icon at bounding box center [521, 133] width 15 height 15
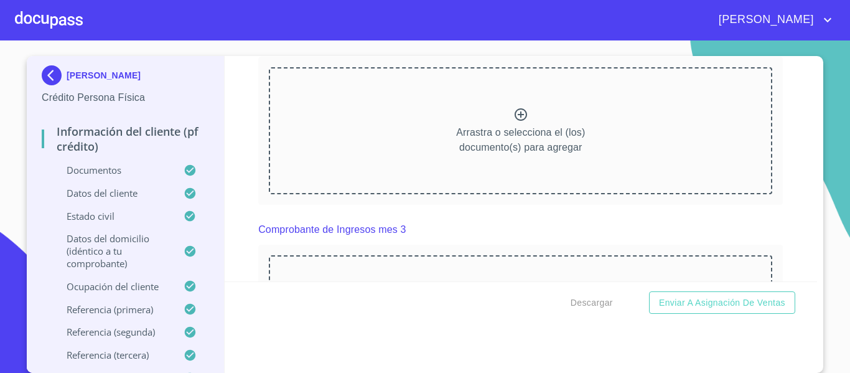
scroll to position [1806, 0]
click at [515, 116] on icon at bounding box center [521, 109] width 12 height 12
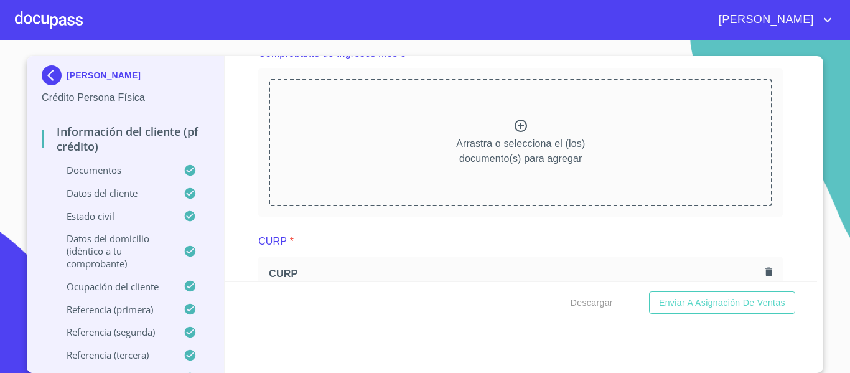
scroll to position [2304, 0]
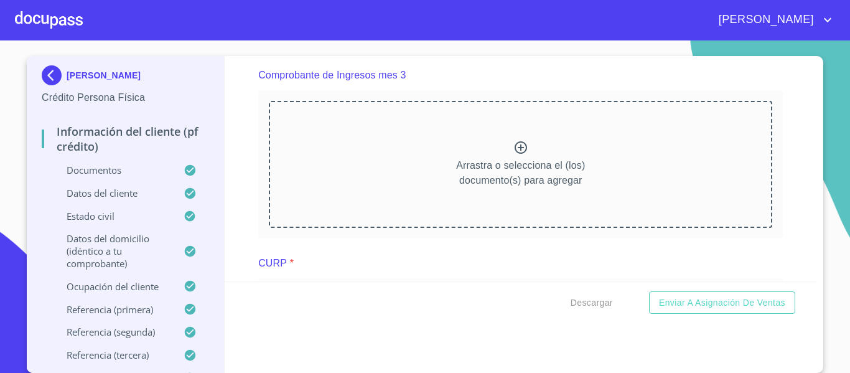
click at [515, 155] on icon at bounding box center [521, 147] width 15 height 15
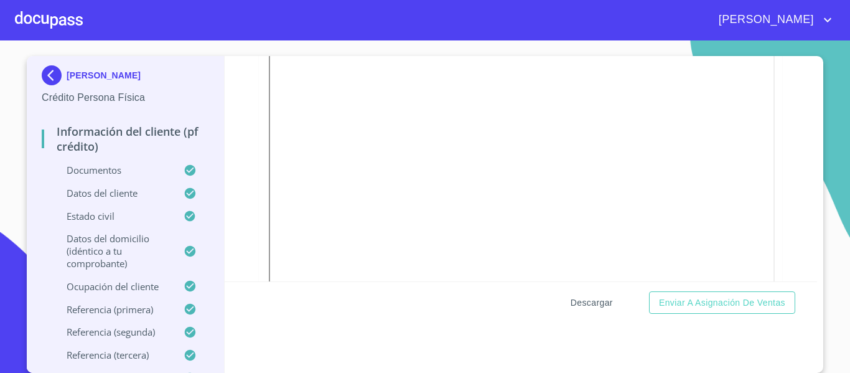
scroll to position [3051, 0]
click at [599, 300] on span "Descargar" at bounding box center [592, 303] width 42 height 16
